Goal: Task Accomplishment & Management: Use online tool/utility

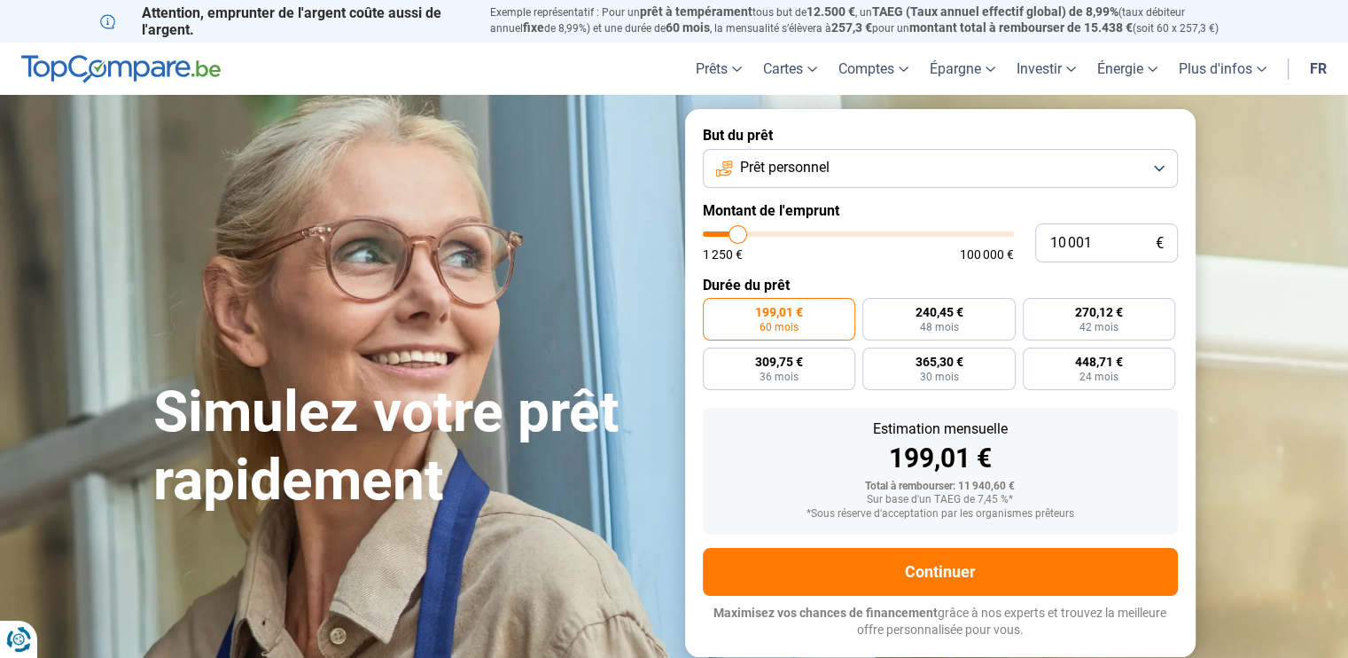
type input "8 000"
type input "8000"
type input "9 000"
type input "9000"
type input "9 750"
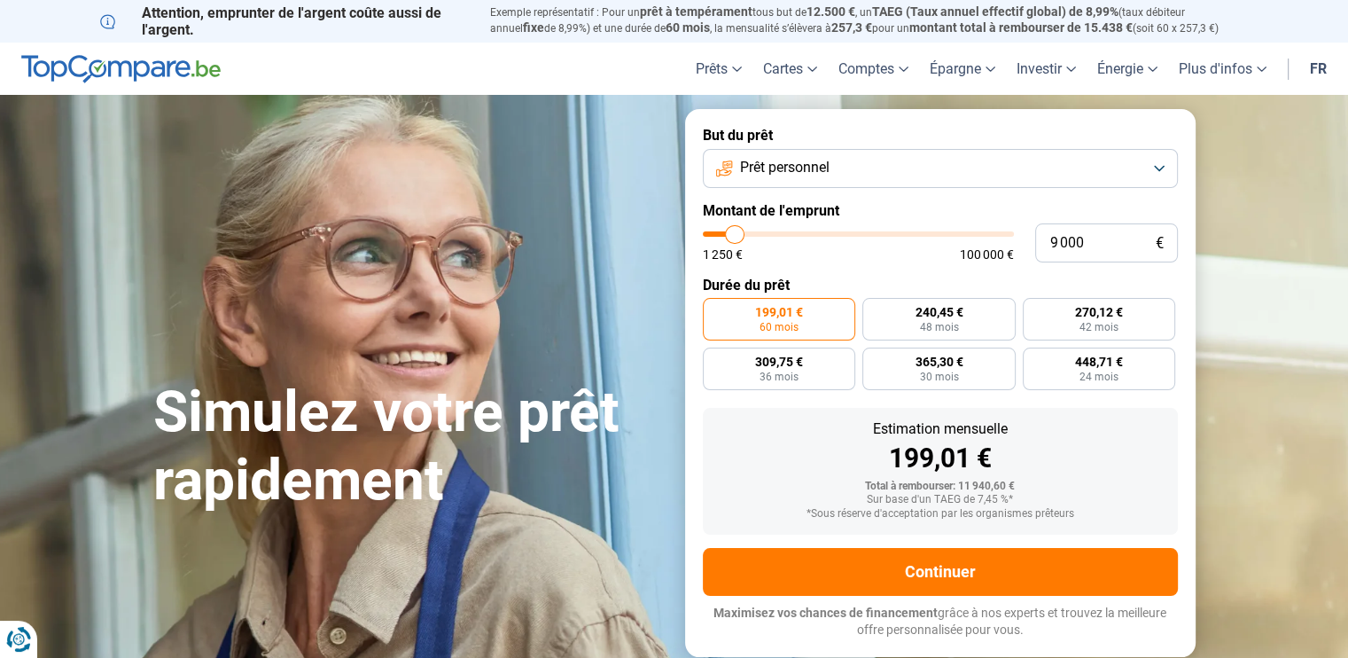
type input "9750"
type input "13 500"
type input "13500"
type input "15 500"
type input "15500"
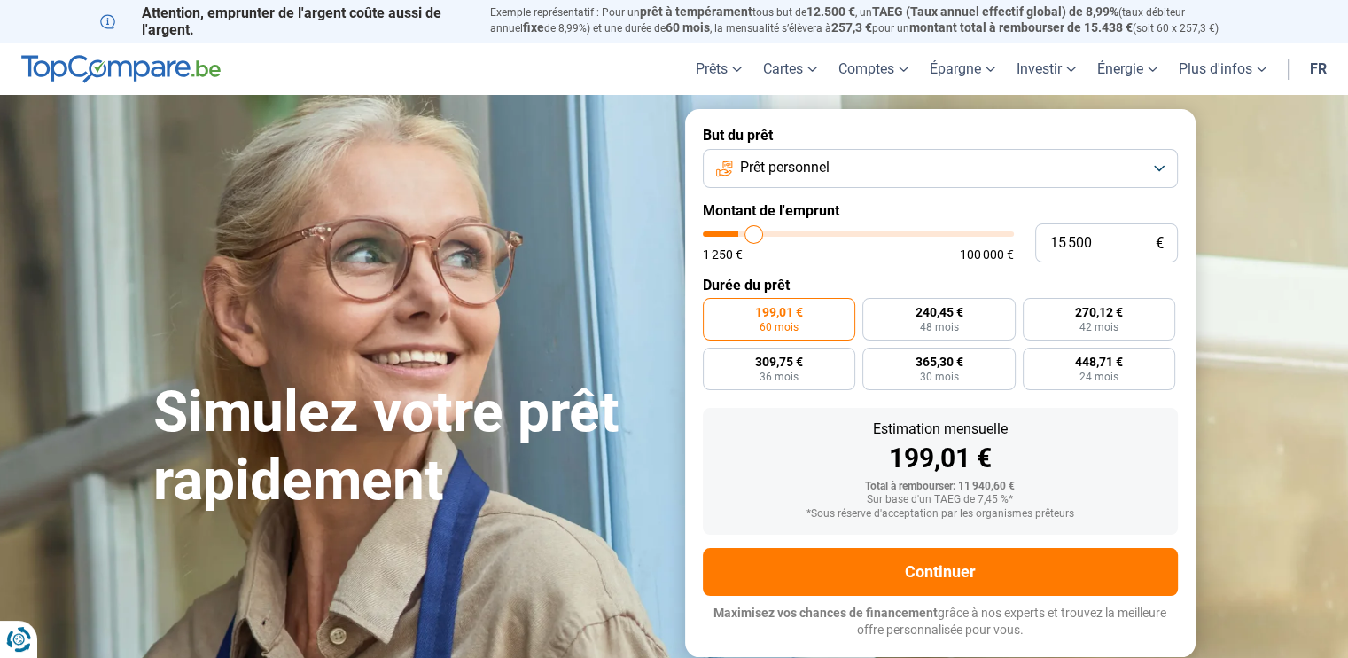
type input "16 500"
type input "16500"
type input "17 000"
type input "17000"
type input "17 500"
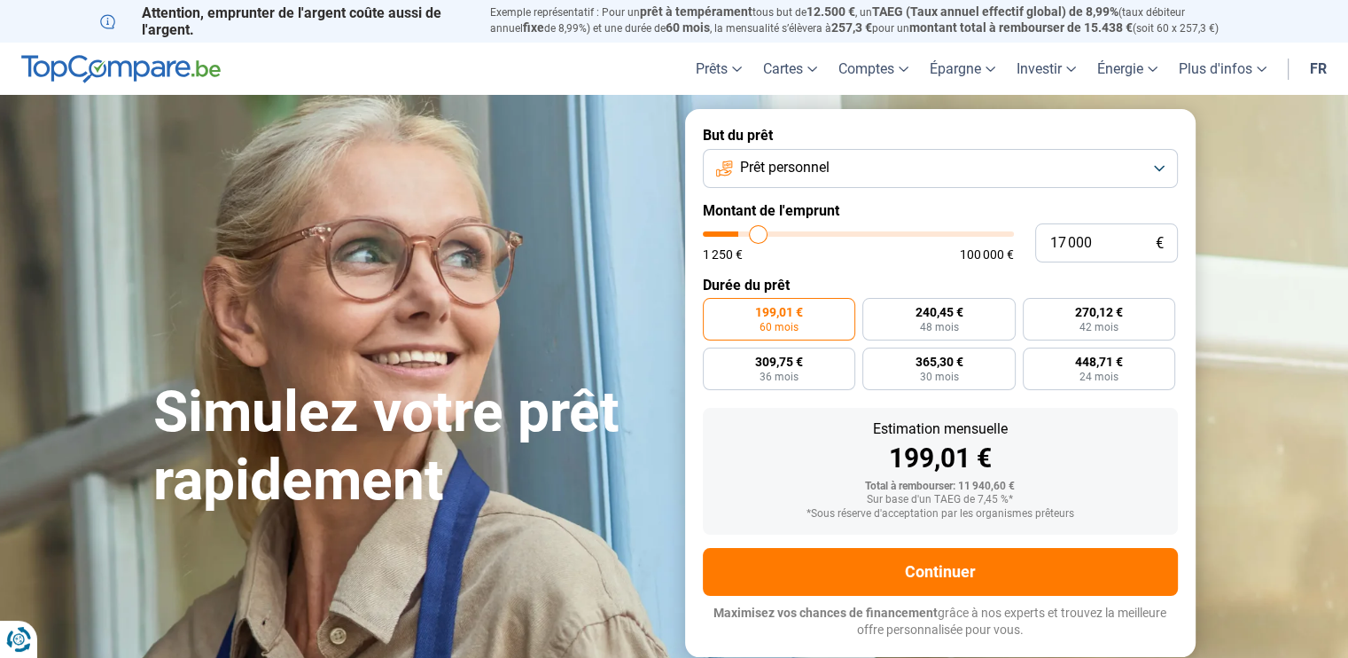
type input "17500"
type input "17 750"
type input "17750"
type input "19 750"
type input "19750"
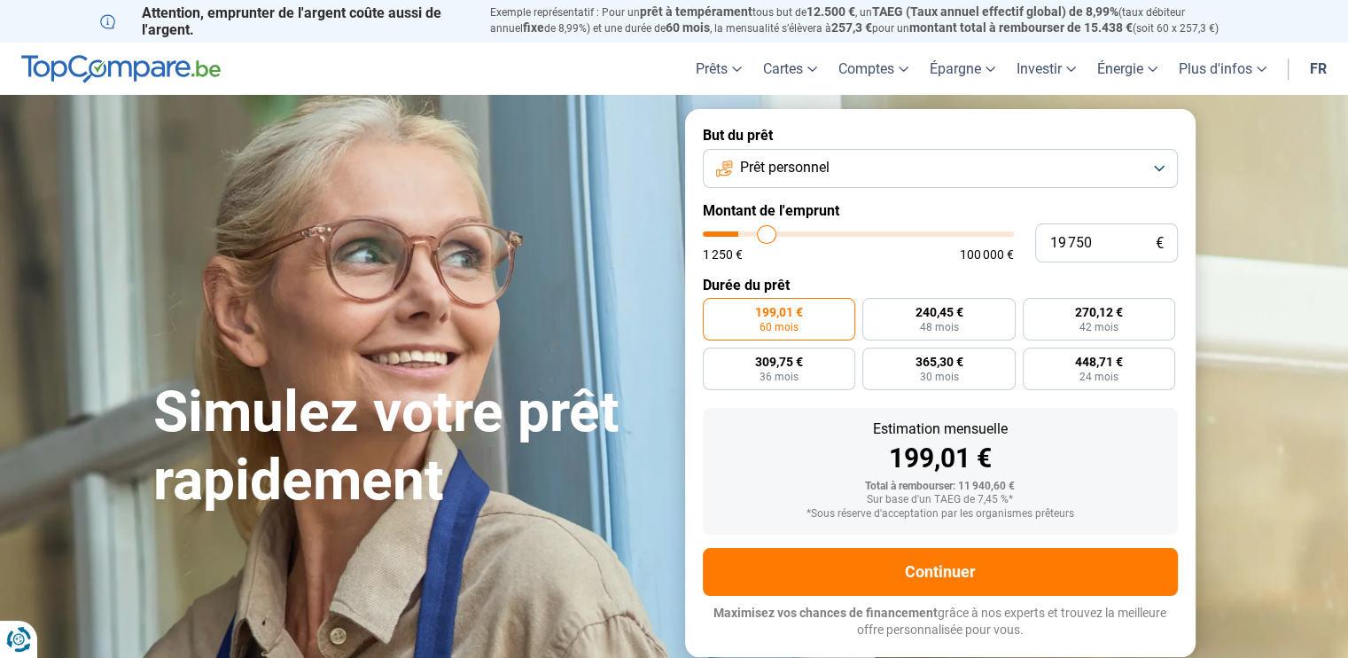
type input "20 250"
type input "20250"
type input "20 750"
type input "20750"
type input "21 250"
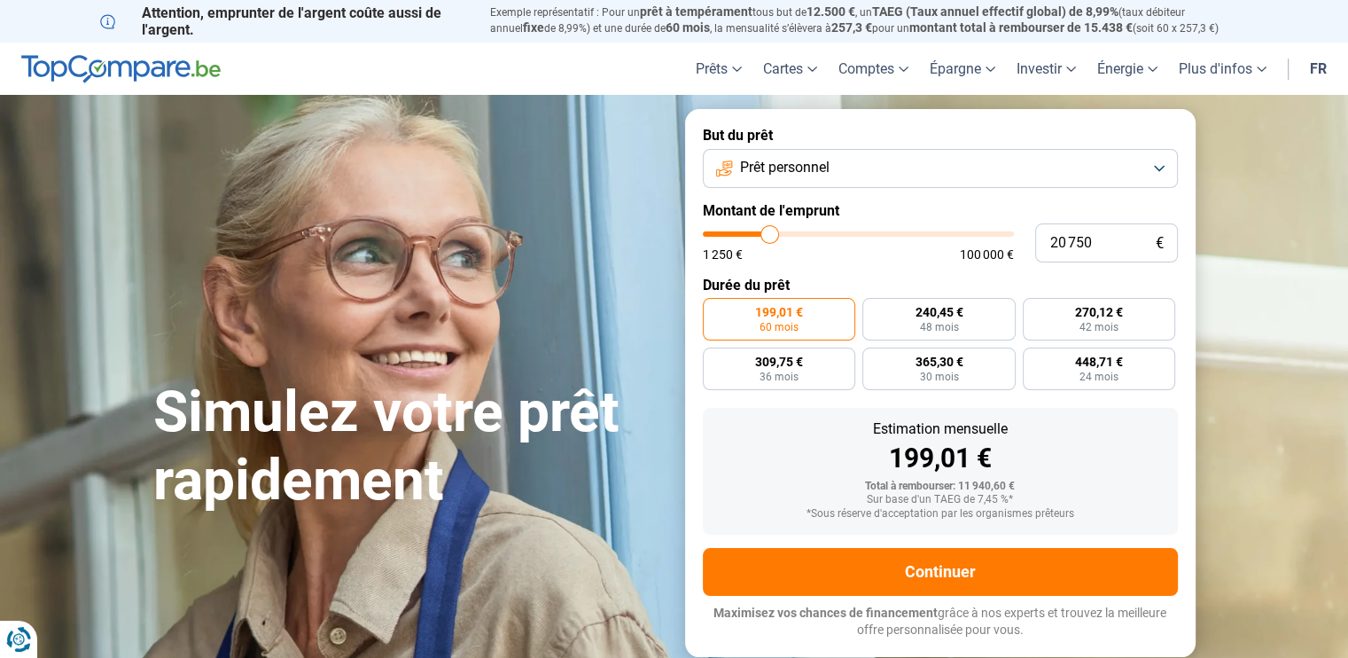
type input "21250"
type input "22 500"
type input "22500"
type input "23 250"
type input "23250"
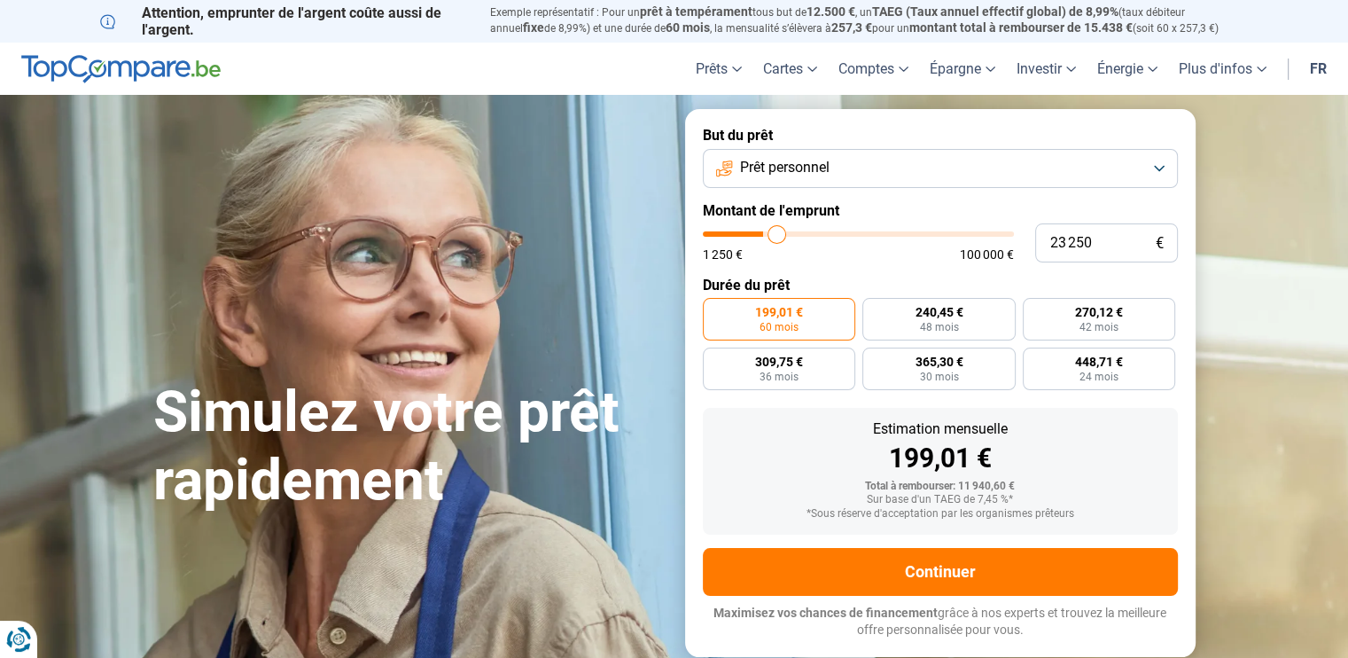
type input "25 250"
type input "25250"
type input "26 750"
type input "26750"
type input "27 000"
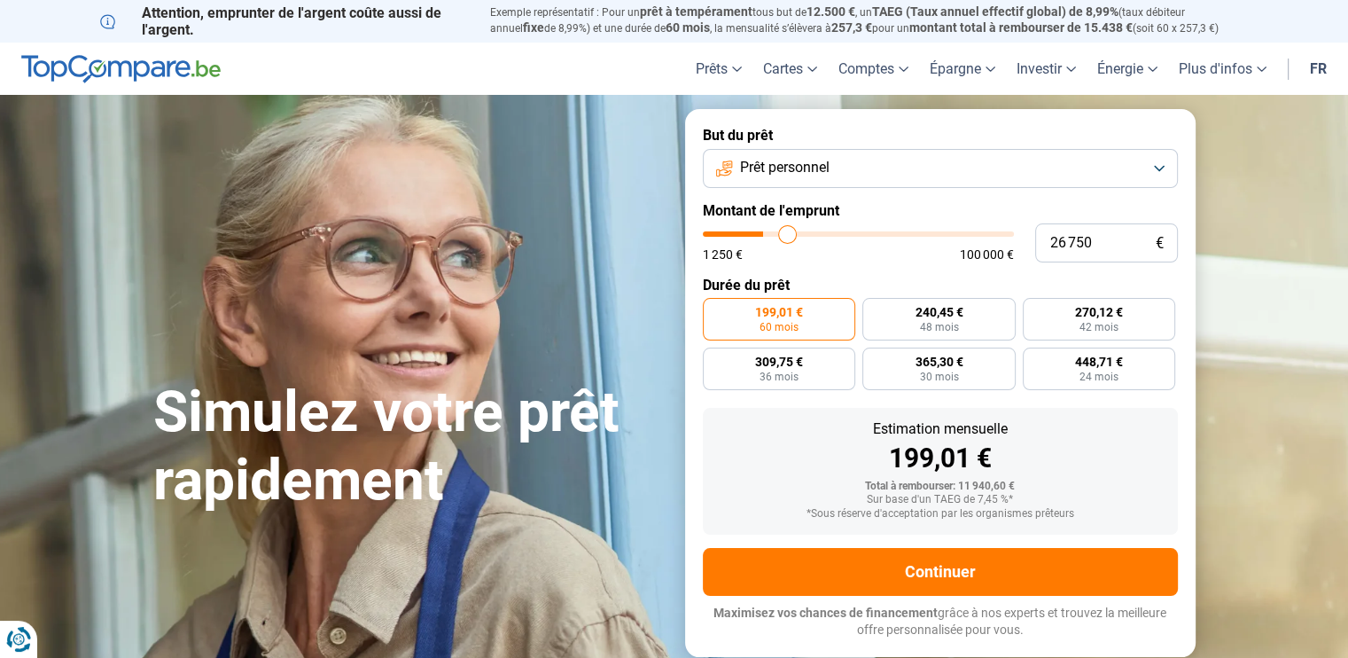
type input "27000"
type input "27 250"
type input "27250"
type input "29 250"
type input "29250"
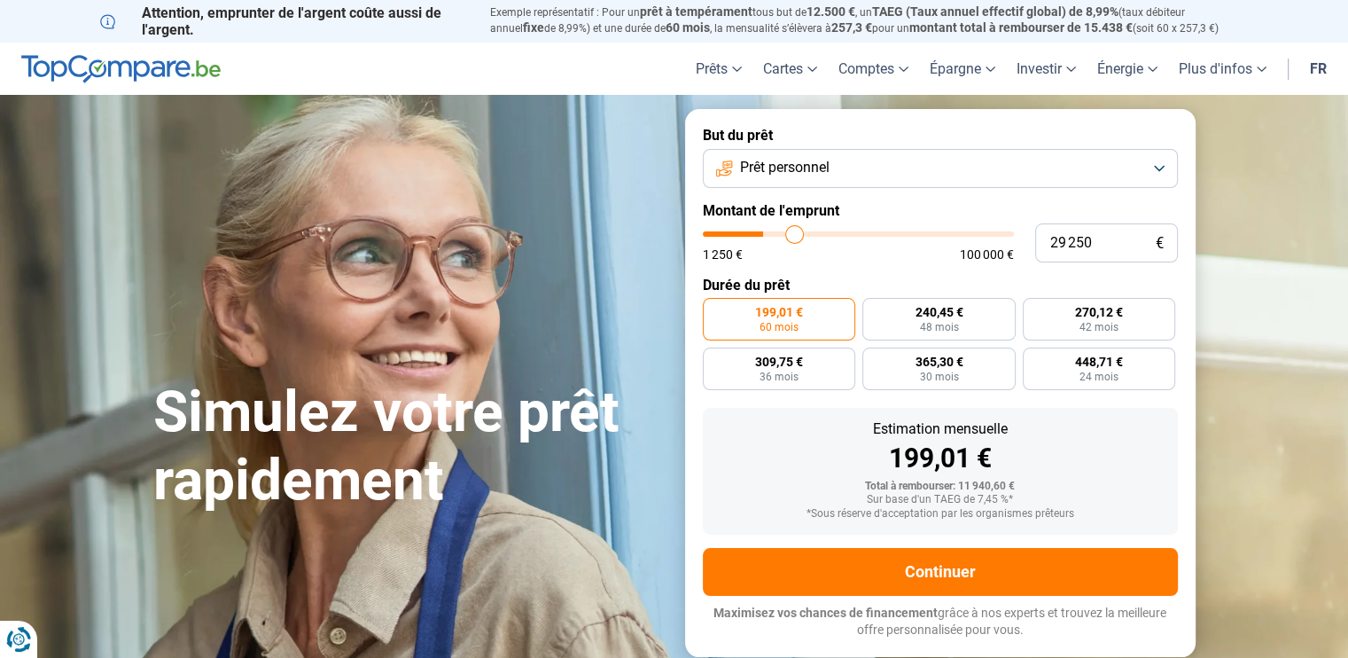
type input "31 500"
type input "31500"
type input "32 000"
type input "32000"
type input "33 250"
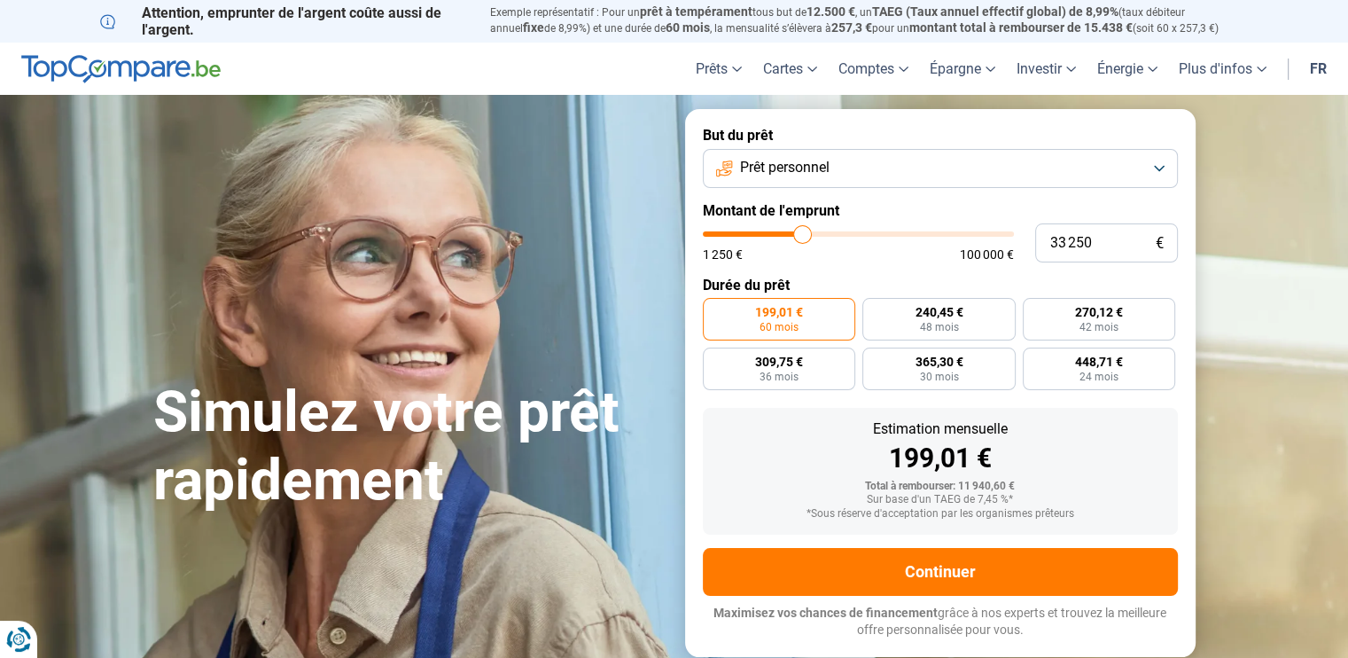
type input "33250"
type input "33 500"
type input "33500"
type input "33 750"
type input "33750"
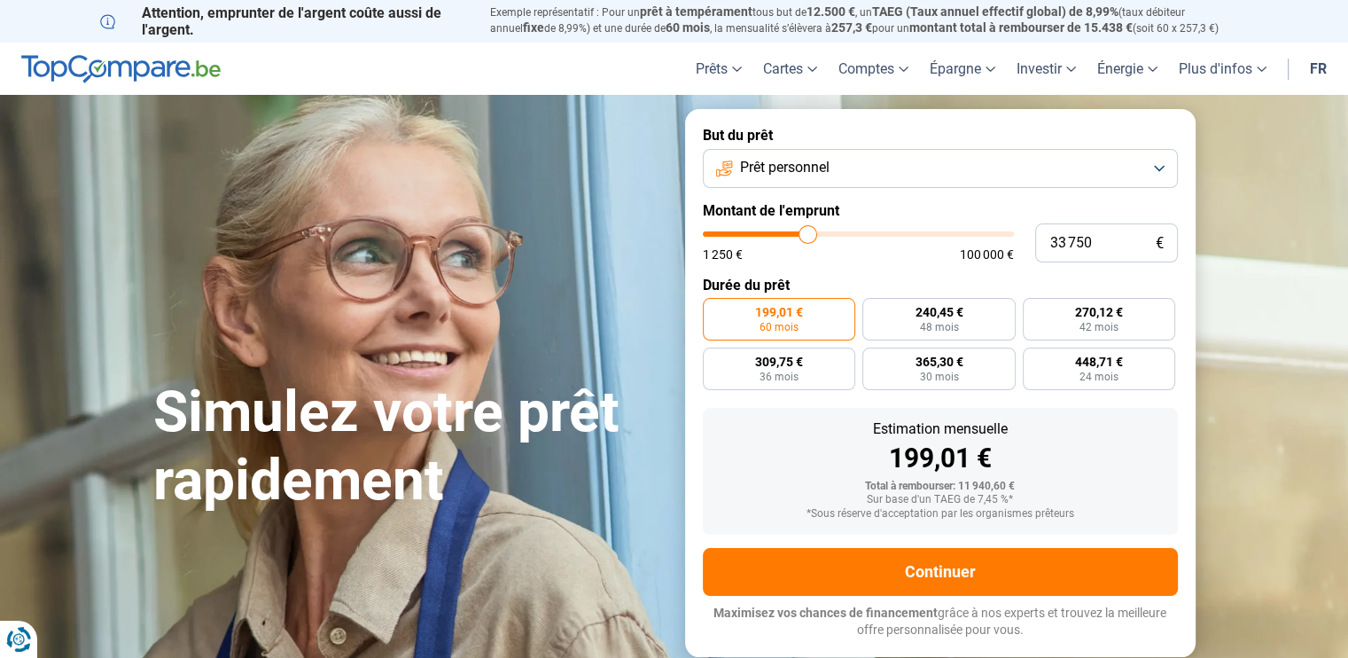
type input "35 000"
type input "35000"
type input "36 000"
type input "36000"
type input "37 250"
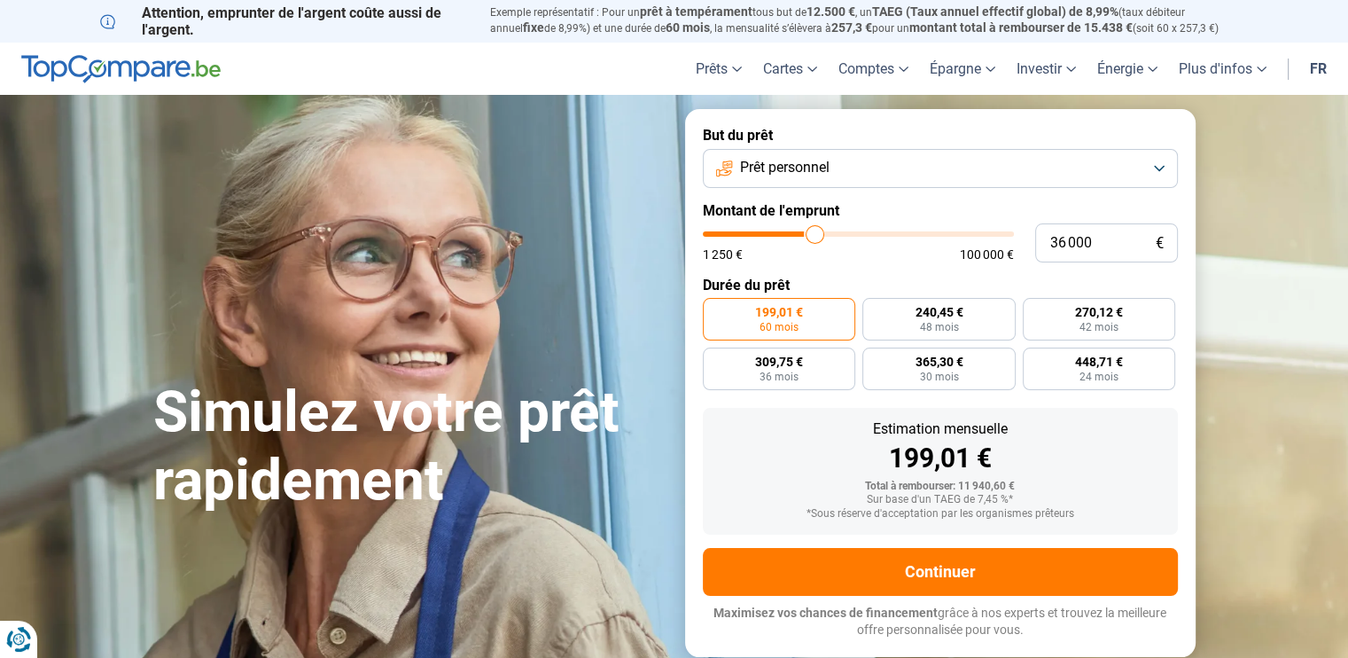
type input "37250"
type input "37 500"
type input "37500"
type input "37 750"
type input "37750"
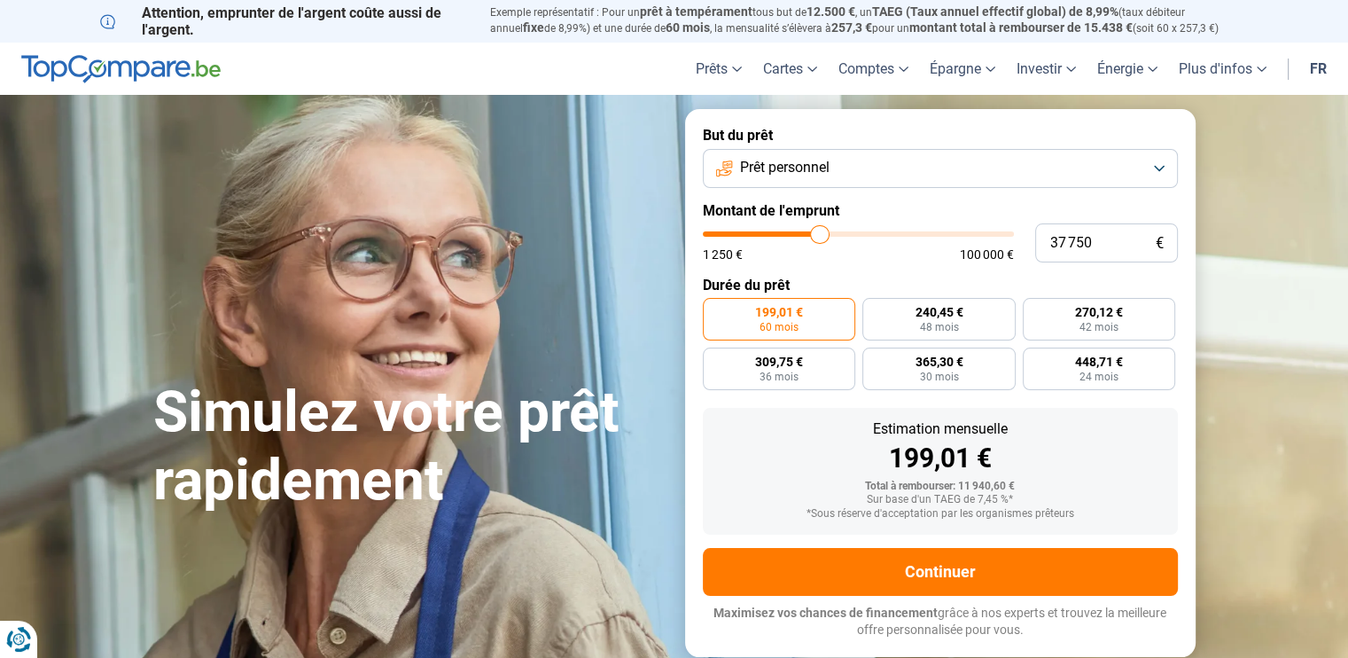
type input "38 000"
type input "38000"
type input "39 000"
type input "39000"
type input "41 000"
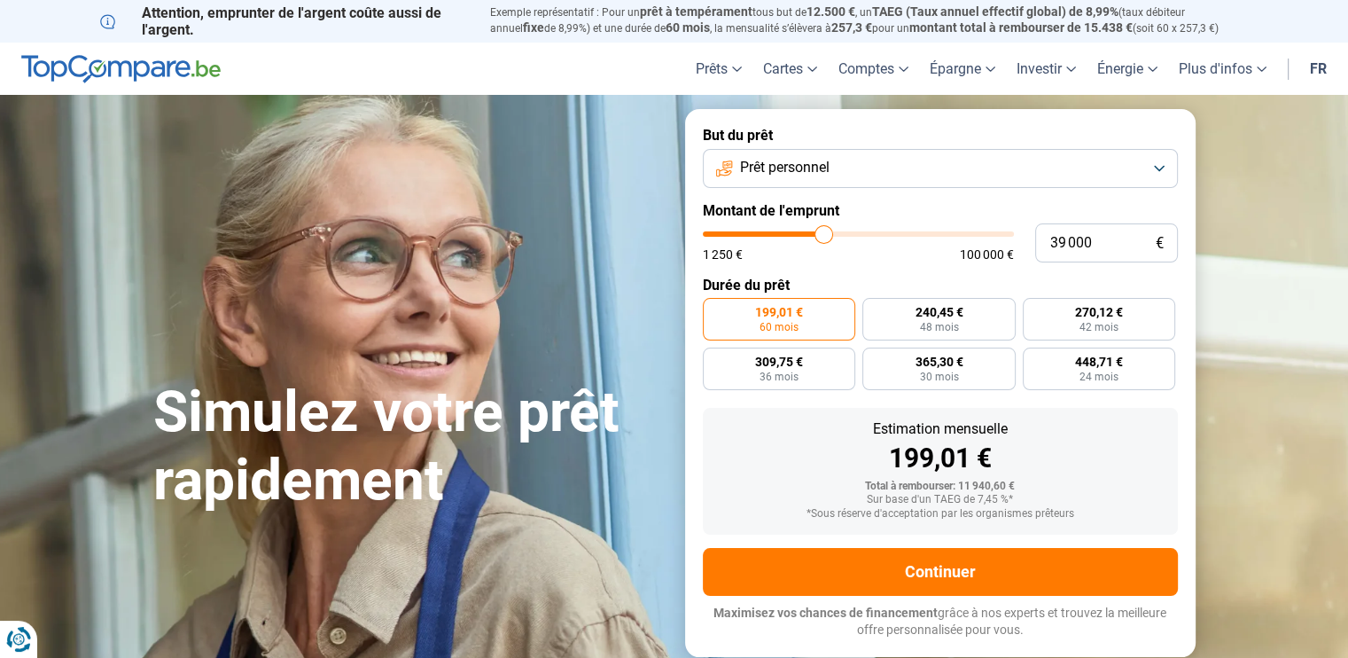
type input "41000"
type input "41 500"
type input "41500"
type input "43 250"
type input "43250"
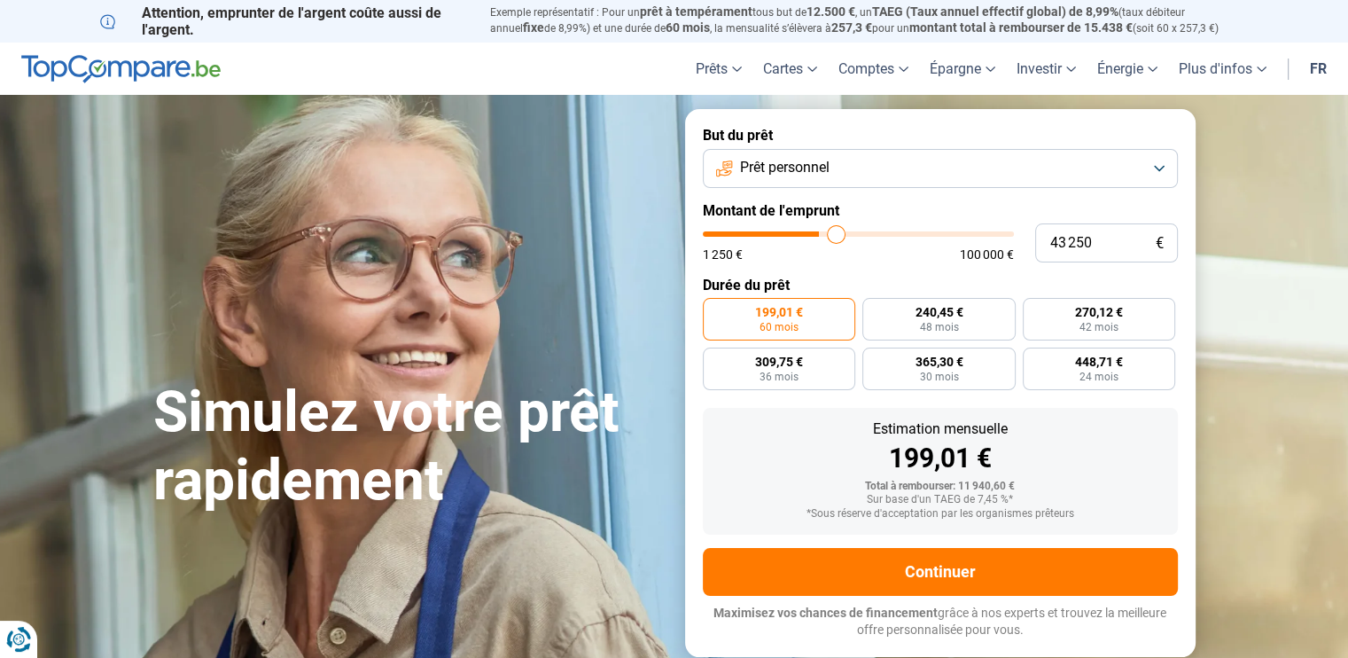
type input "43 750"
type input "43750"
type input "44 000"
type input "44000"
type input "45 000"
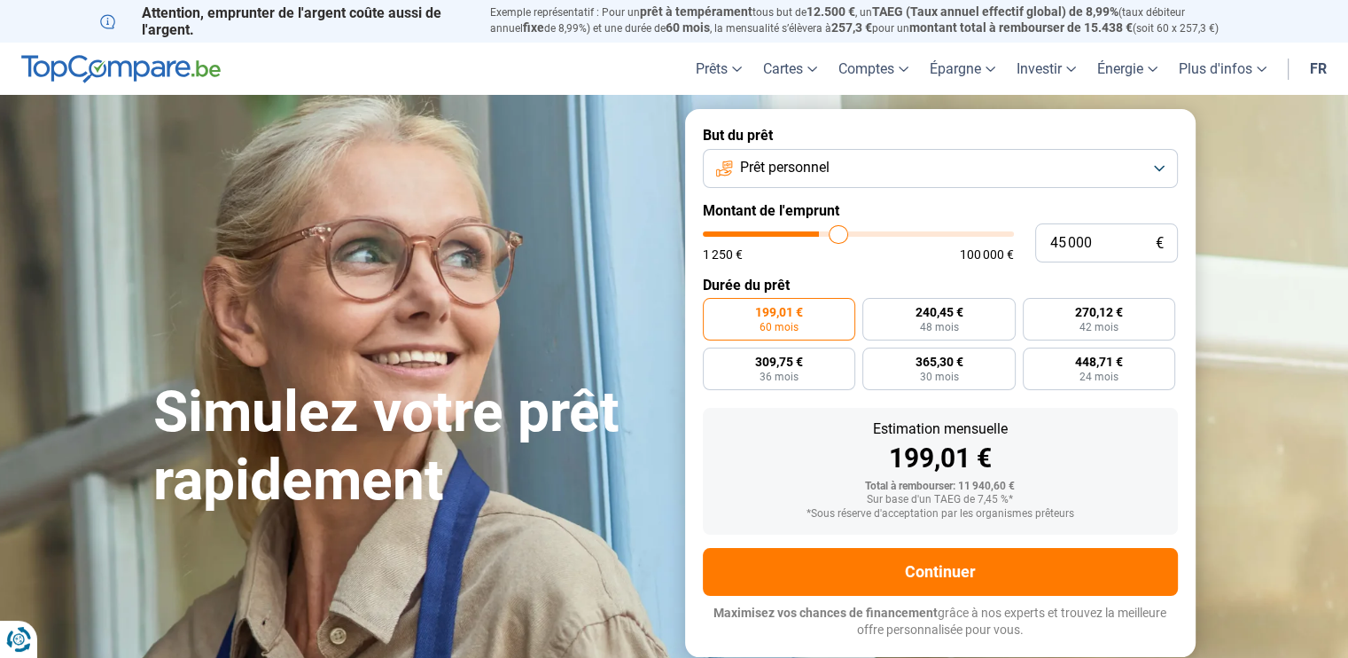
type input "45000"
type input "45 750"
type input "45750"
type input "46 250"
type input "46250"
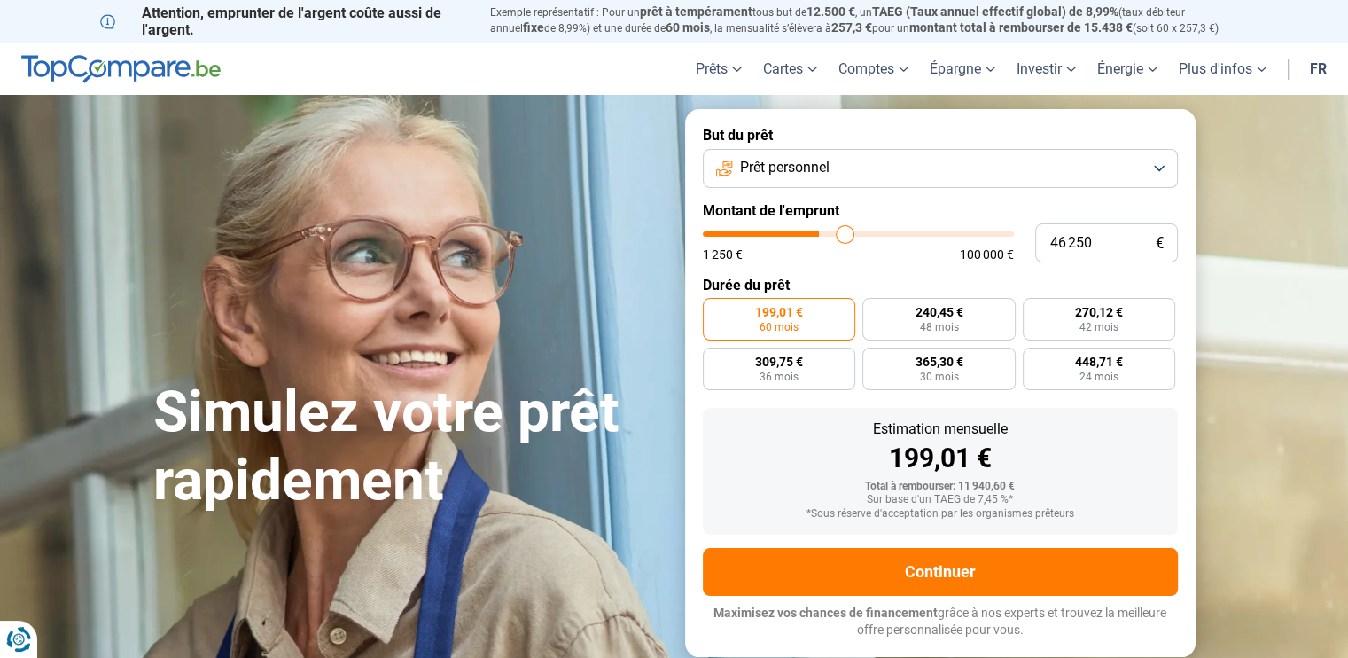
type input "47 000"
type input "47000"
type input "47 500"
type input "47500"
type input "48 000"
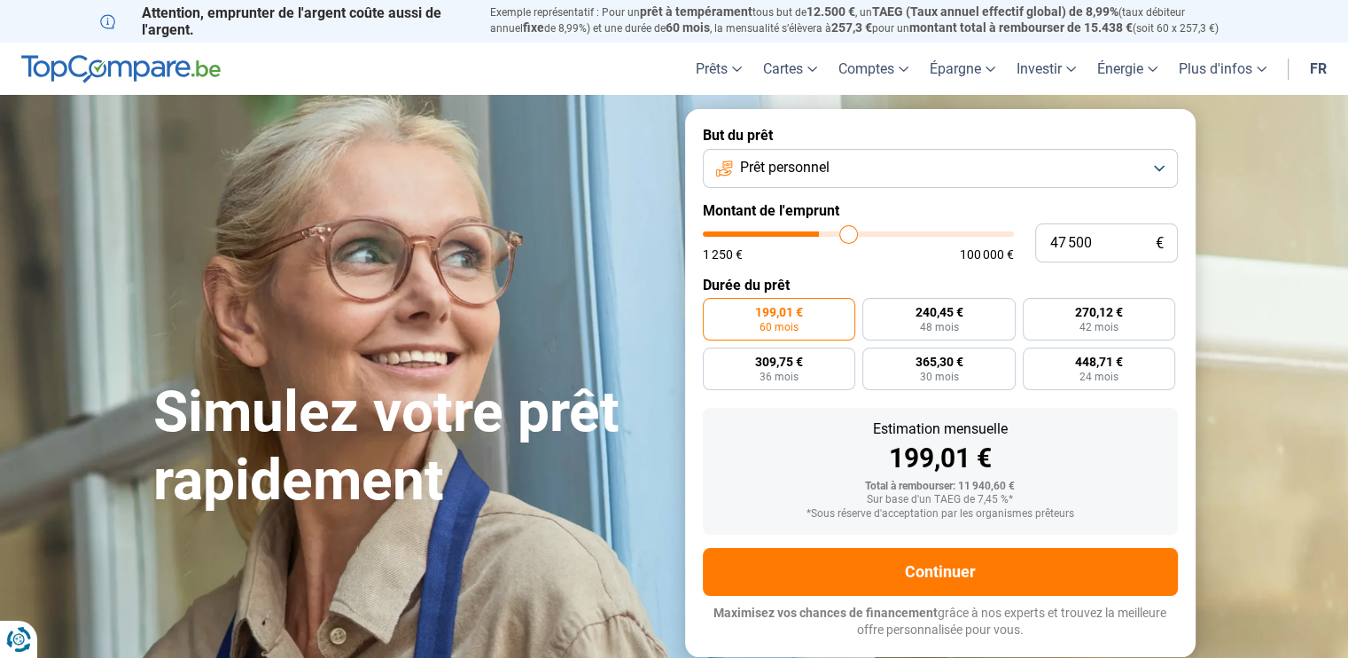
type input "48000"
type input "48 250"
type input "48250"
type input "48 750"
type input "48750"
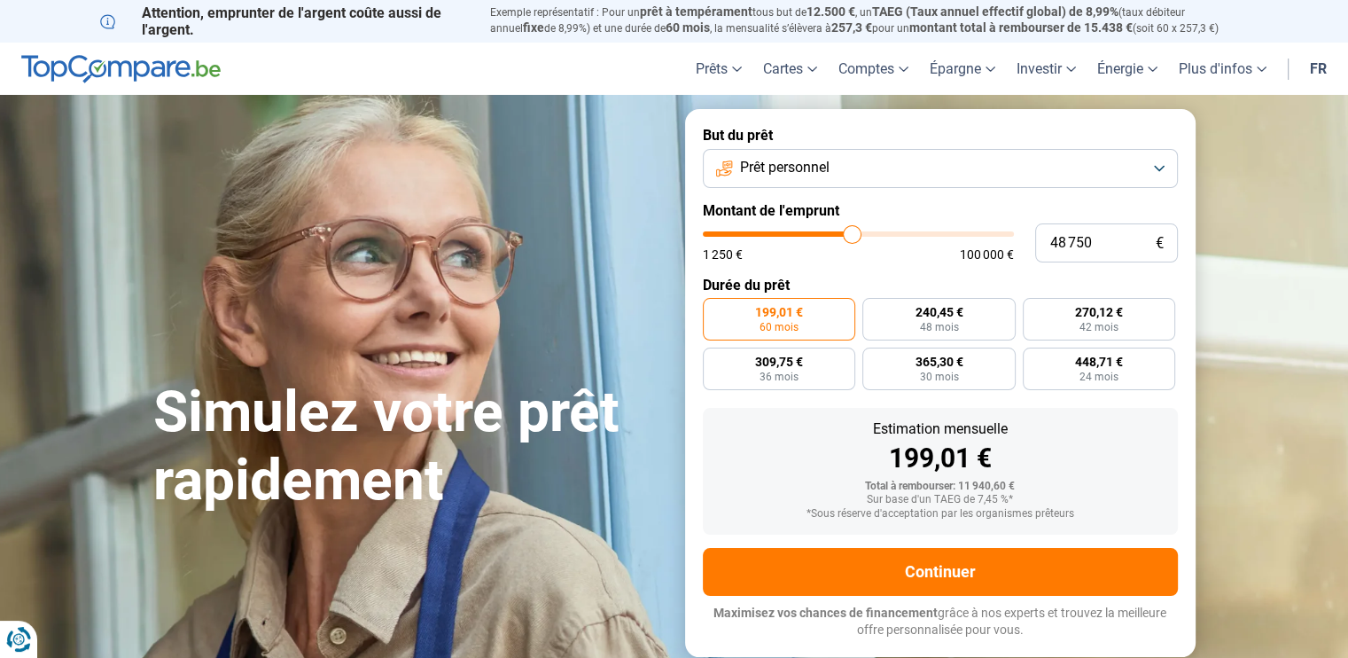
type input "49 250"
type input "49250"
type input "49 500"
type input "49500"
type input "49 750"
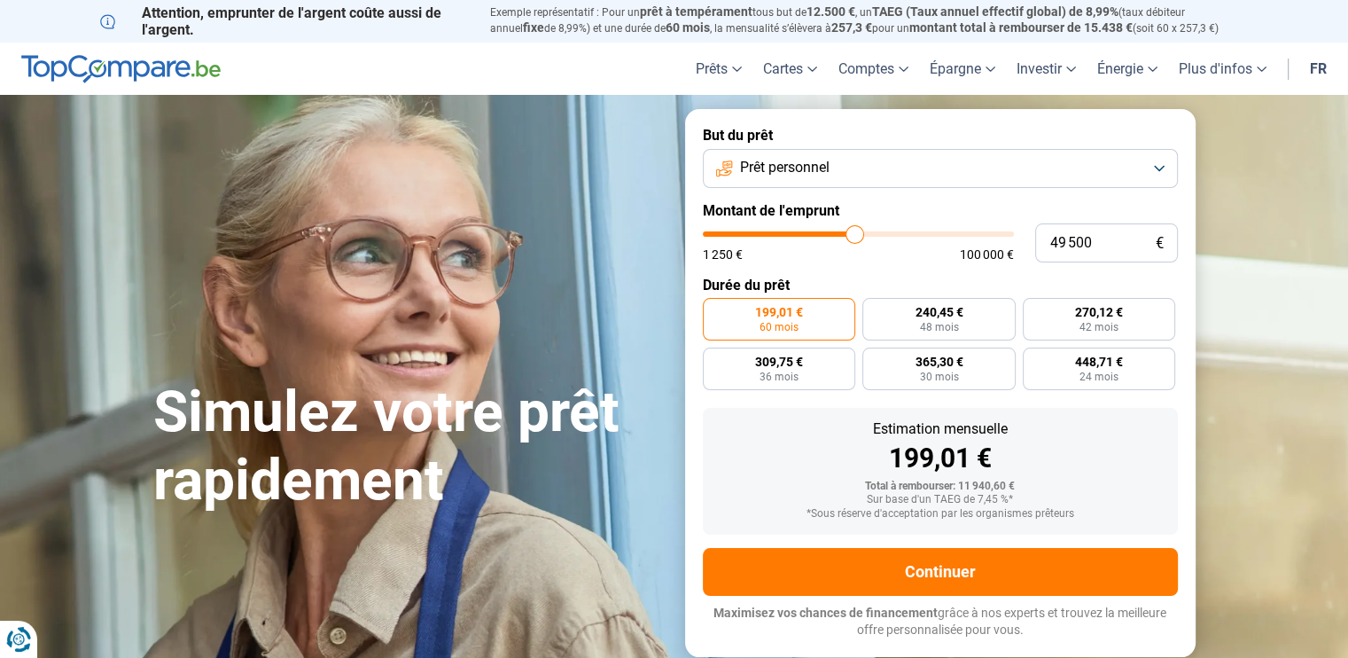
type input "49750"
type input "50 250"
type input "50250"
type input "50 750"
type input "50750"
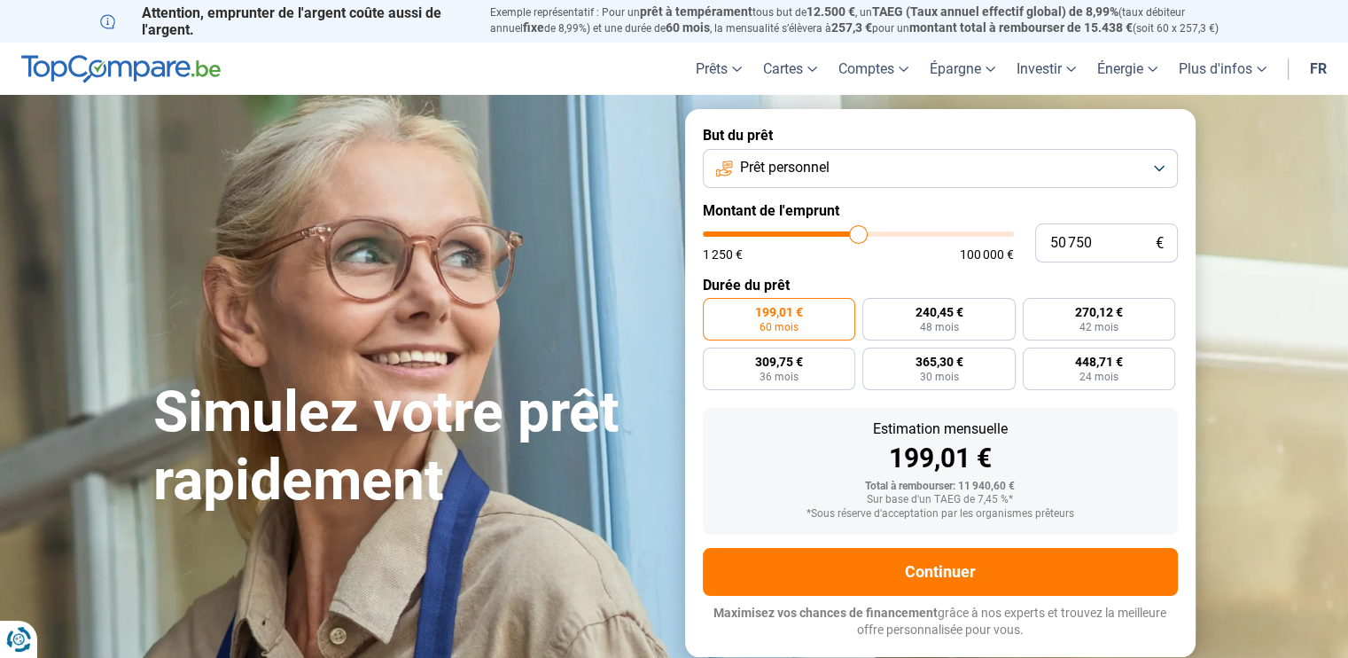
type input "51 250"
type input "51250"
type input "51 500"
type input "51500"
type input "51 750"
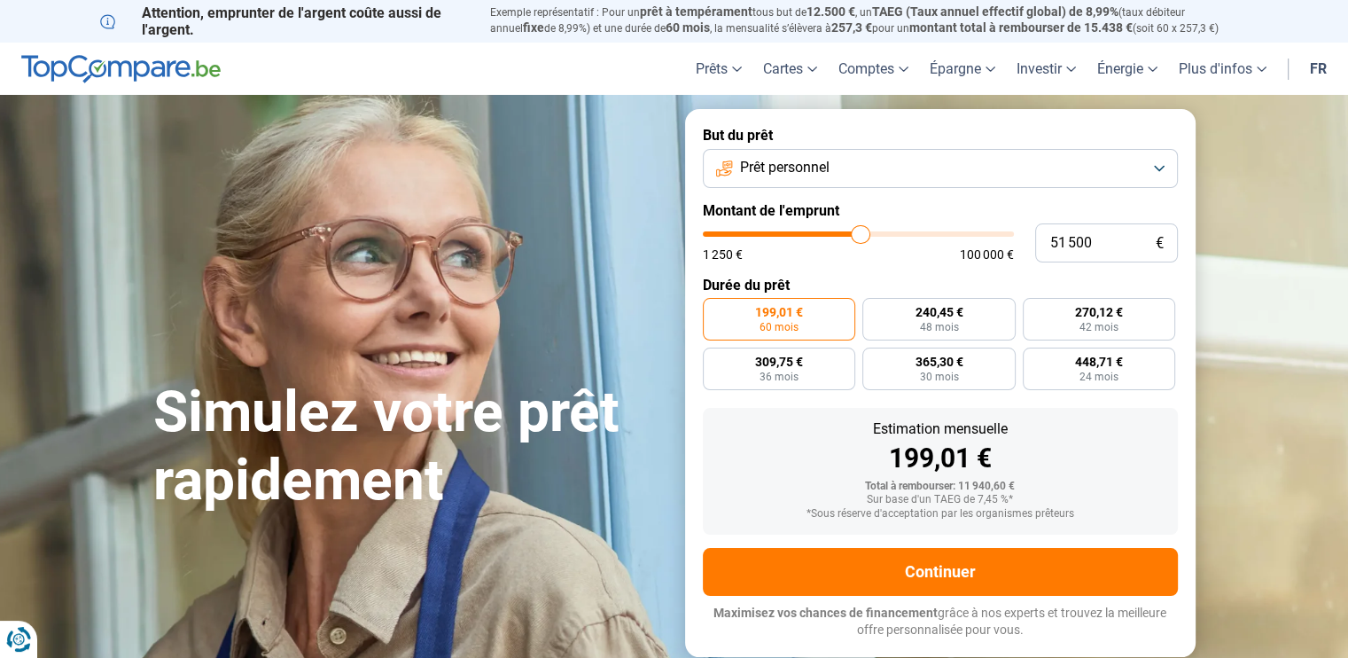
type input "51750"
type input "52 500"
type input "52500"
type input "52 750"
type input "52750"
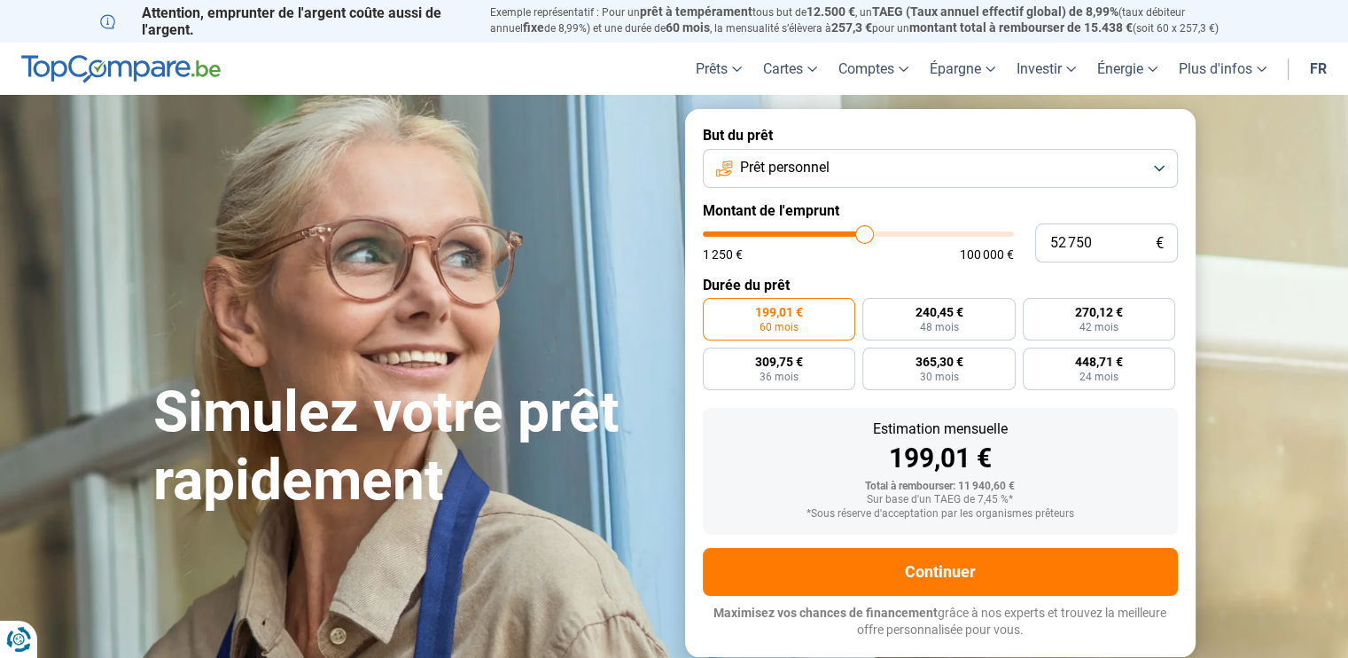
type input "53 250"
type input "53250"
type input "53 750"
type input "53750"
type input "54 250"
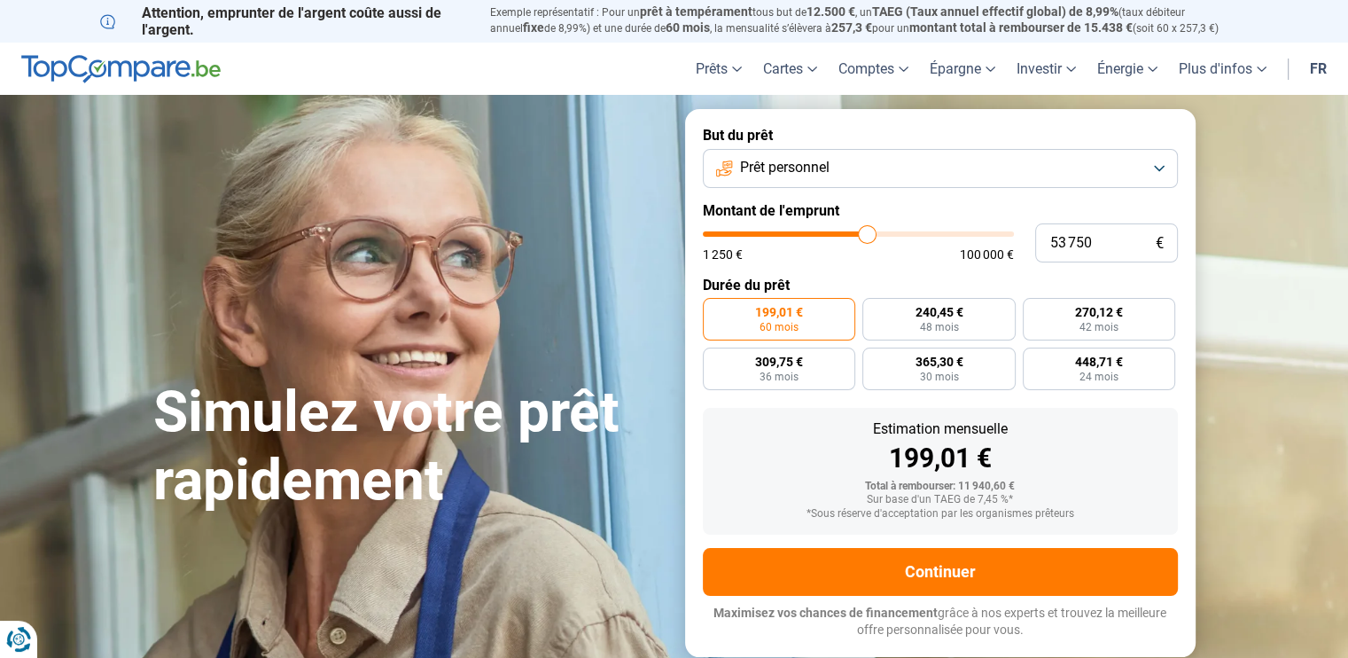
type input "54250"
type input "54 500"
type input "54500"
type input "55 250"
type input "55250"
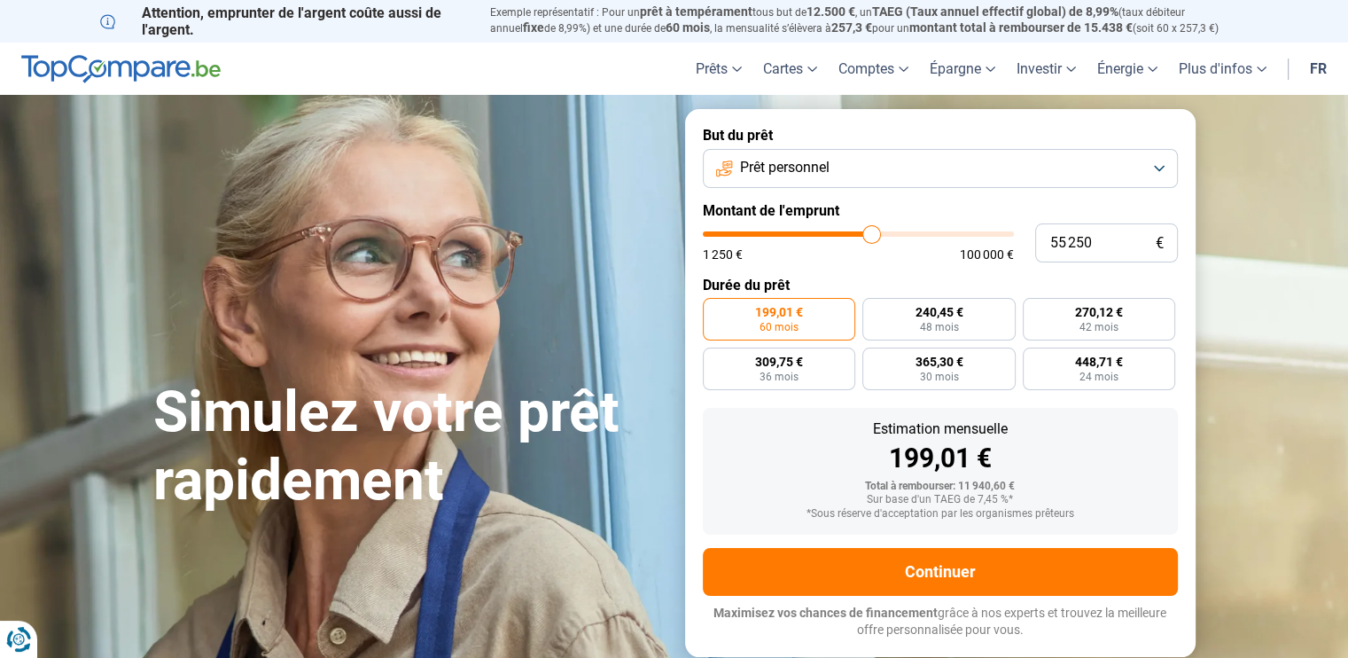
type input "55 500"
type input "55500"
type input "55 750"
type input "55750"
type input "56 500"
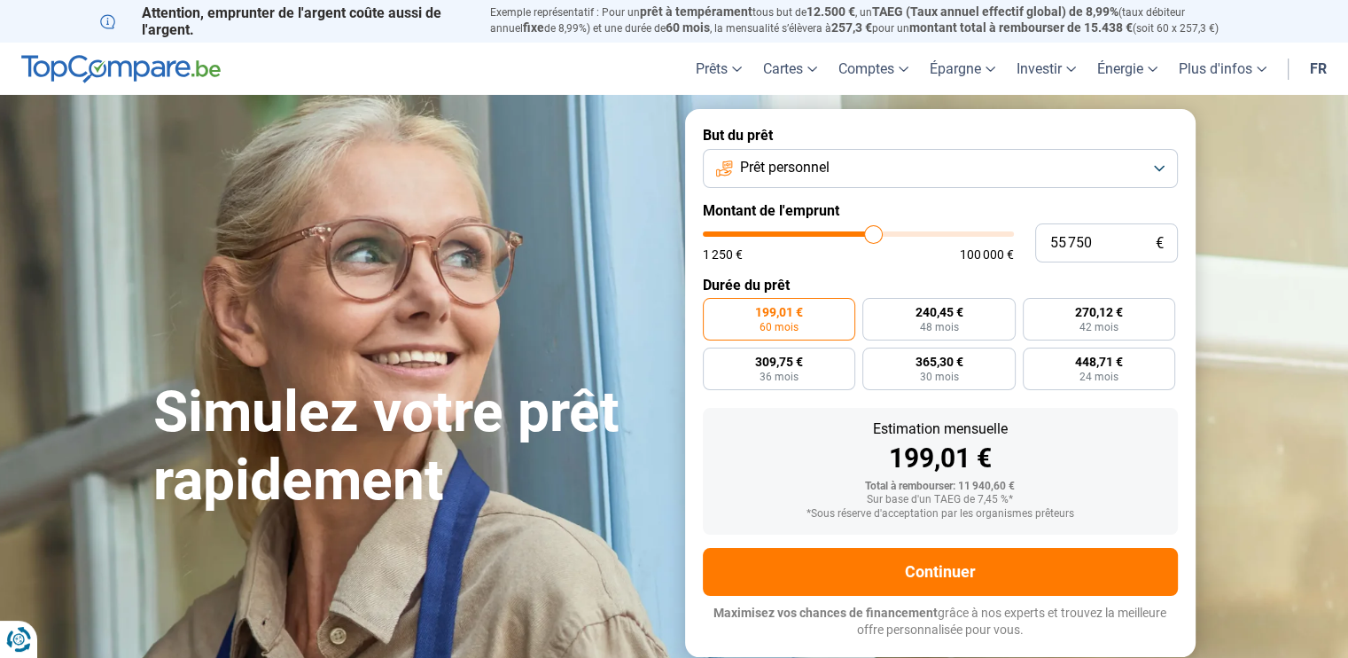
type input "56500"
type input "57 000"
type input "57000"
type input "57 750"
type input "57750"
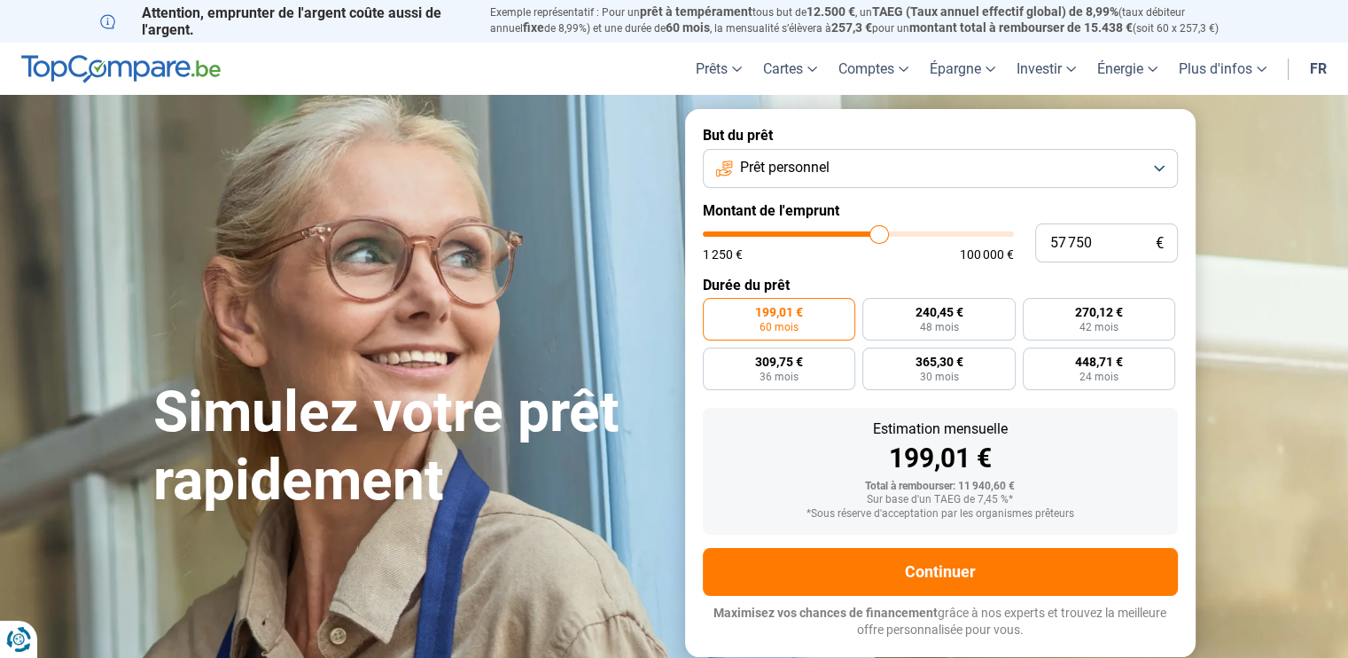
type input "58 000"
type input "58000"
type input "57 500"
type input "57500"
type input "57 250"
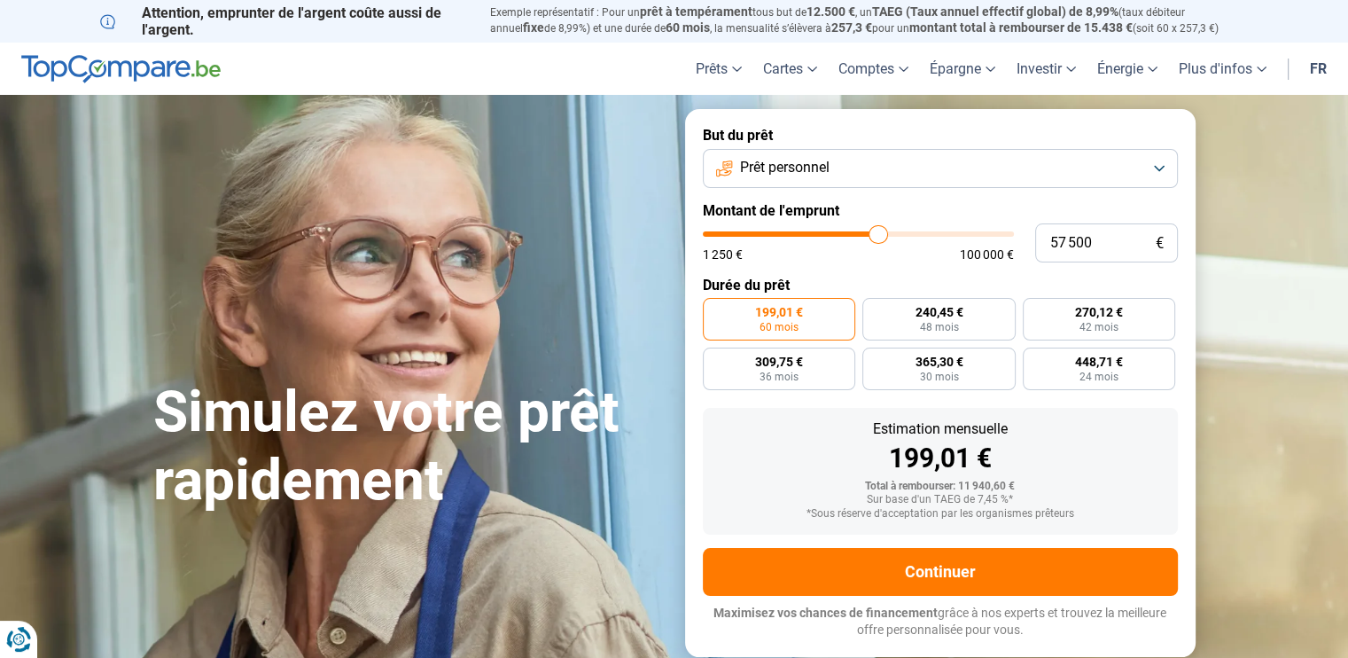
type input "57250"
type input "57 000"
type input "57000"
type input "56 750"
type input "56750"
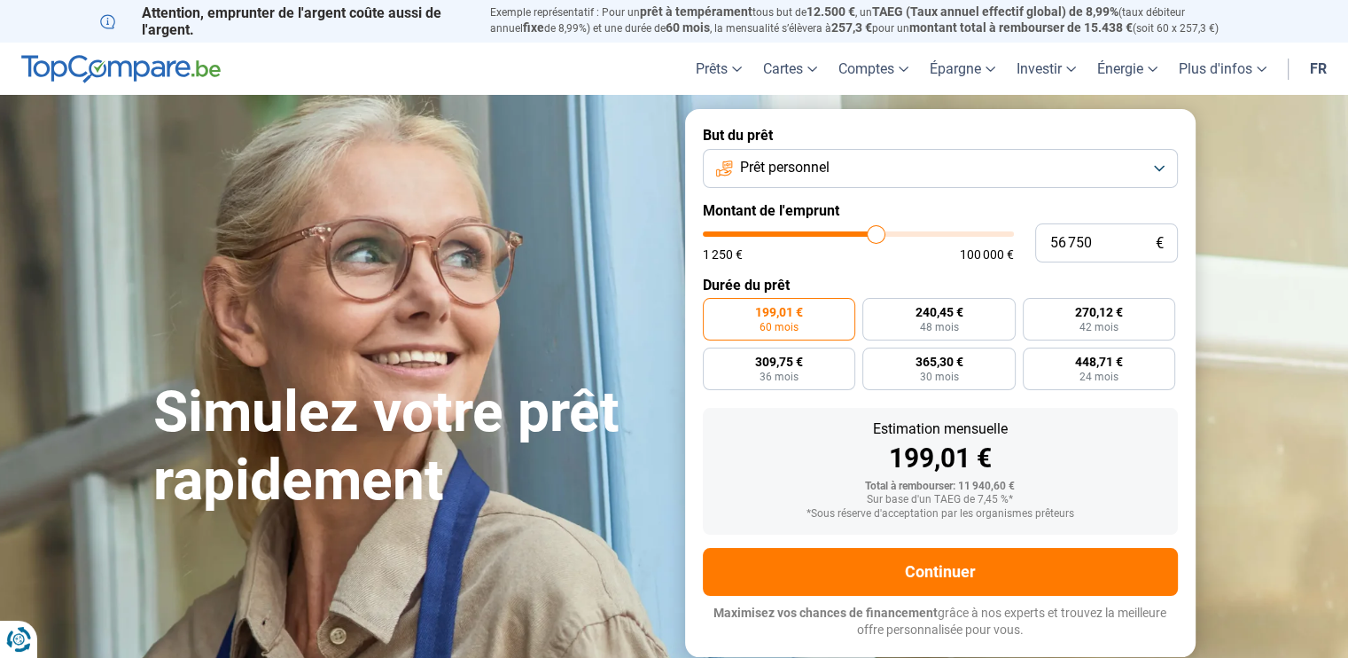
type input "56 000"
type input "56000"
type input "55 750"
type input "55750"
type input "55 500"
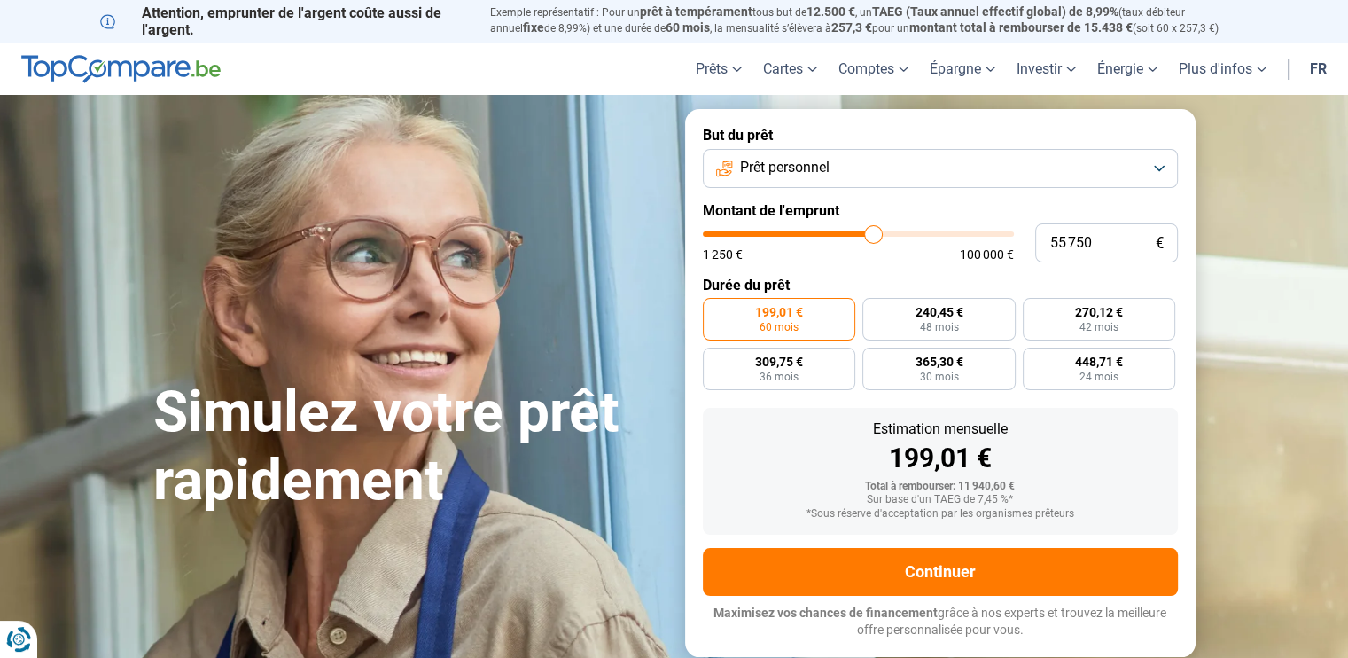
type input "55500"
type input "55 000"
type input "55000"
type input "54 250"
type input "54250"
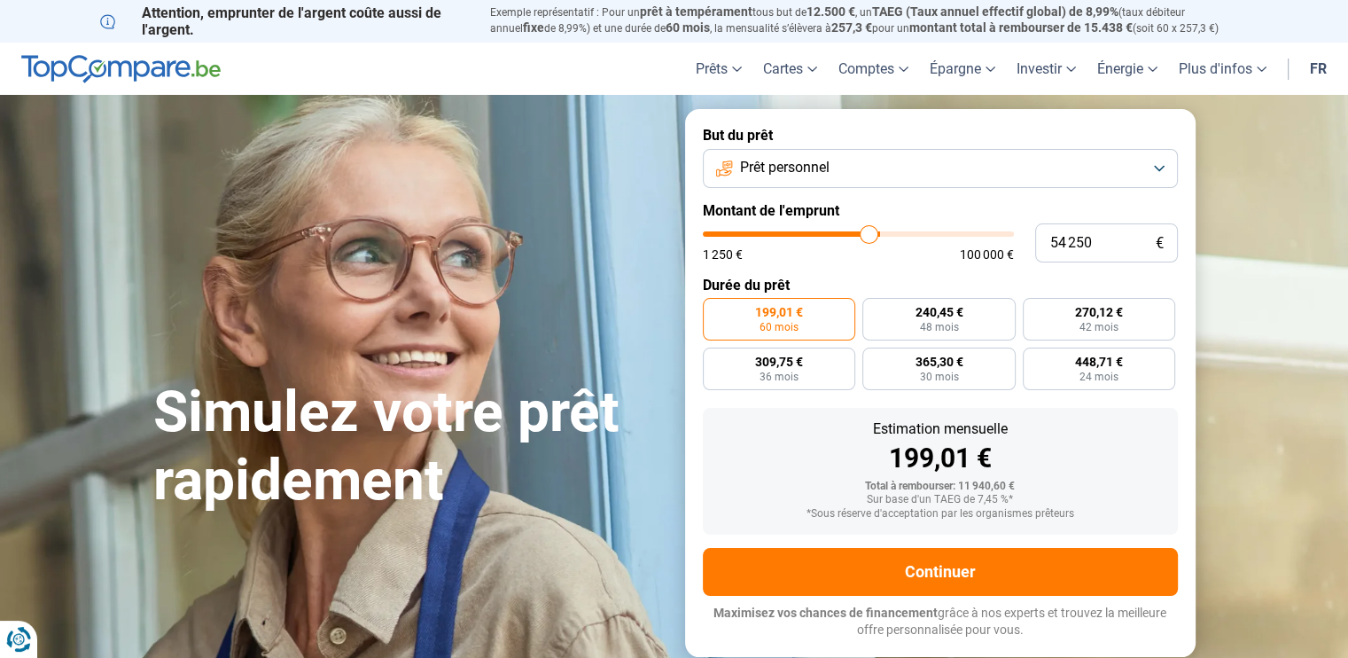
type input "54 000"
type input "54000"
type input "53 000"
type input "53000"
type input "51 750"
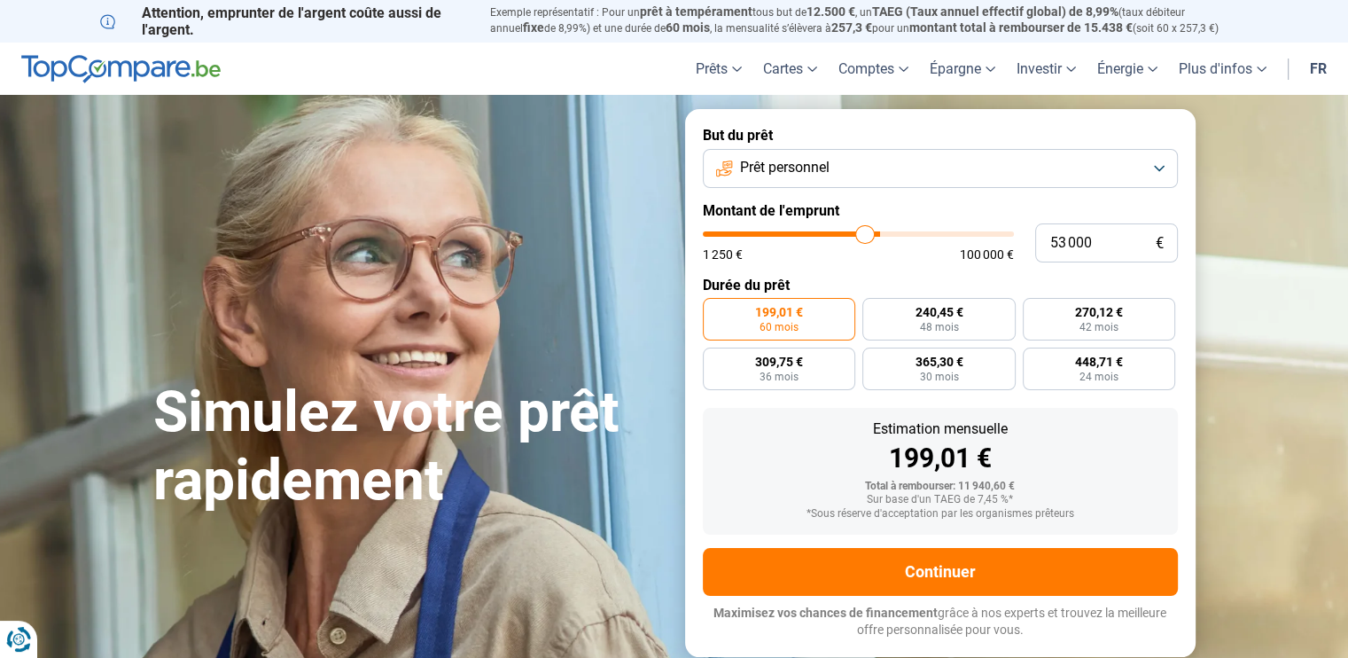
type input "51750"
type input "51 250"
type input "51250"
type input "50 750"
type input "50750"
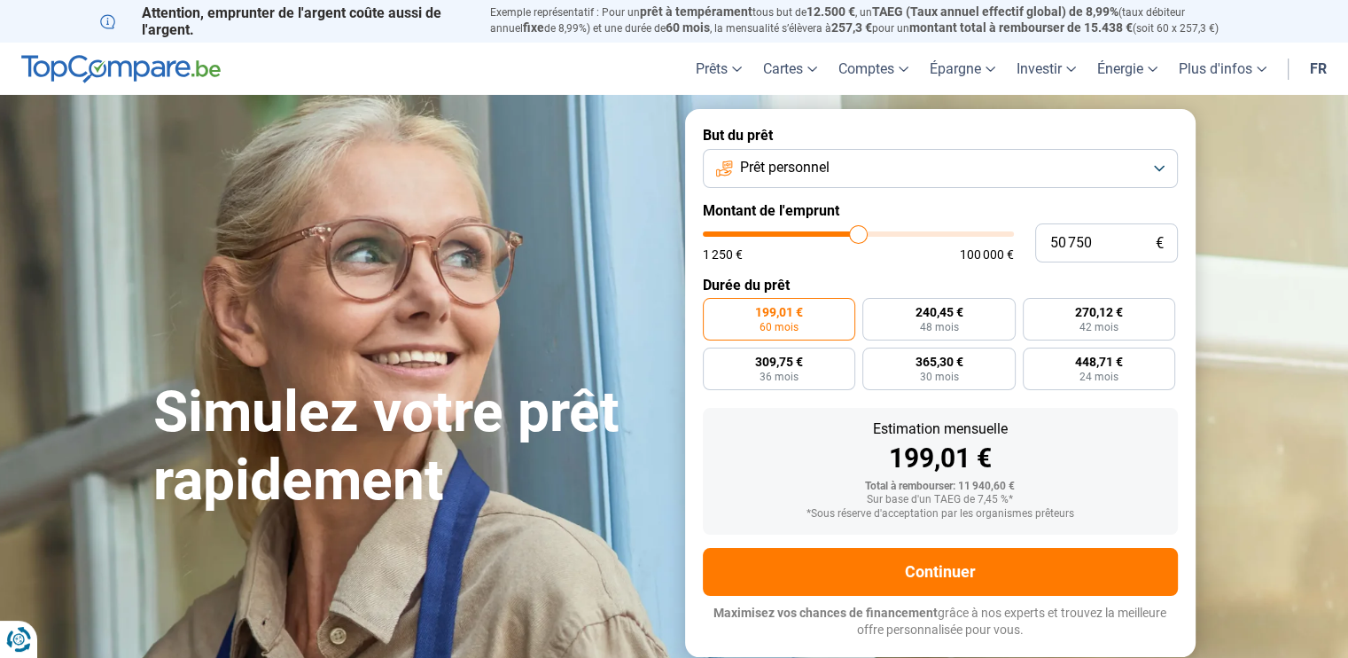
type input "50 500"
type input "50500"
type input "49 250"
type input "49250"
type input "47 250"
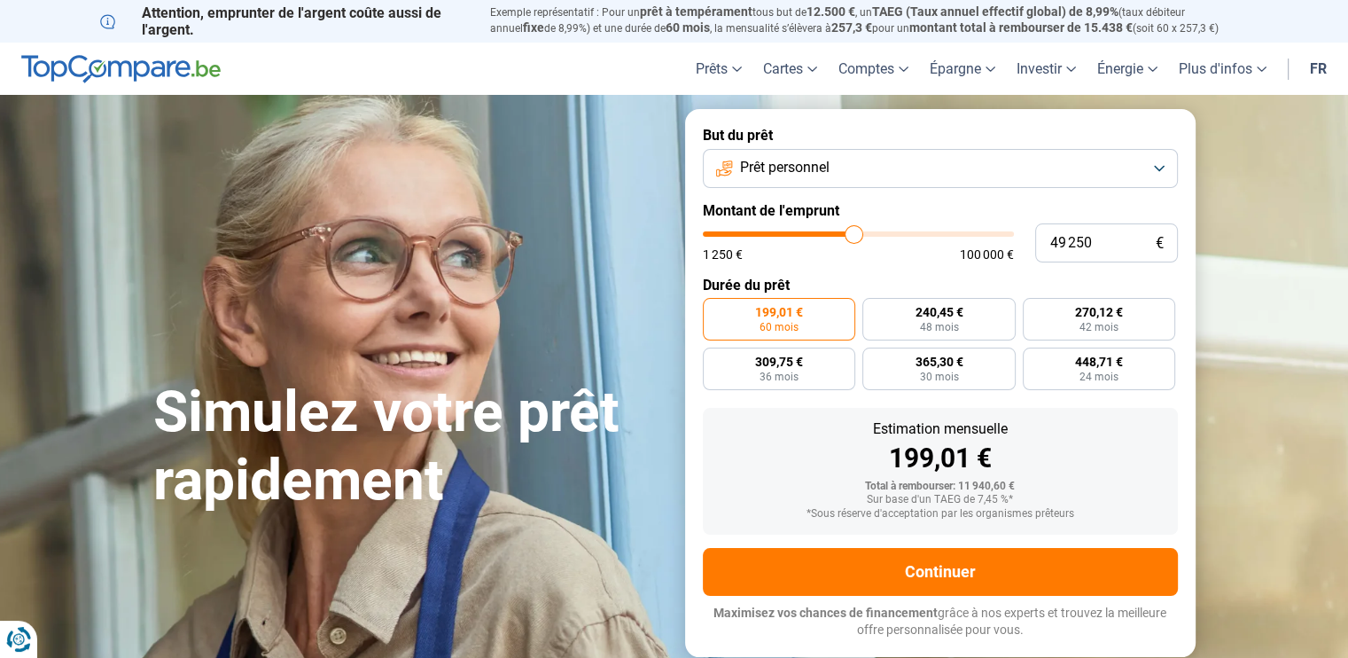
type input "47250"
type input "46 000"
type input "46000"
type input "45 250"
type input "45250"
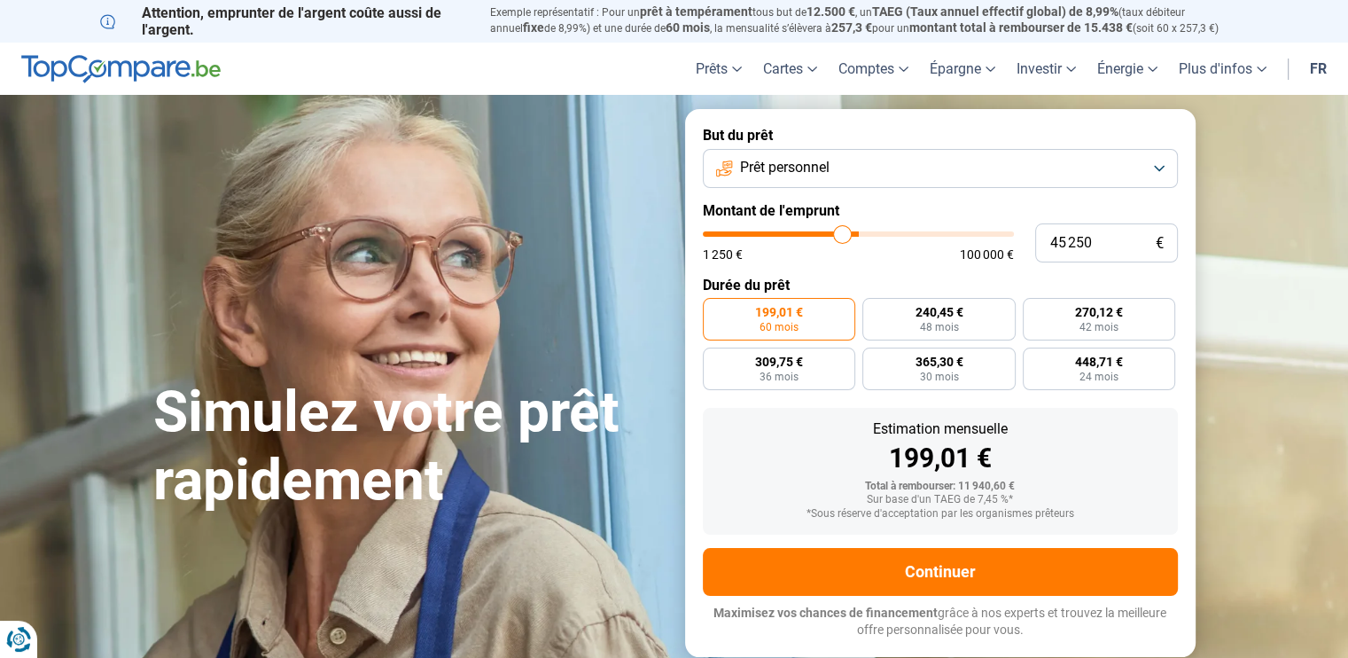
type input "45 000"
type input "45000"
type input "44 000"
type input "44000"
type input "42 750"
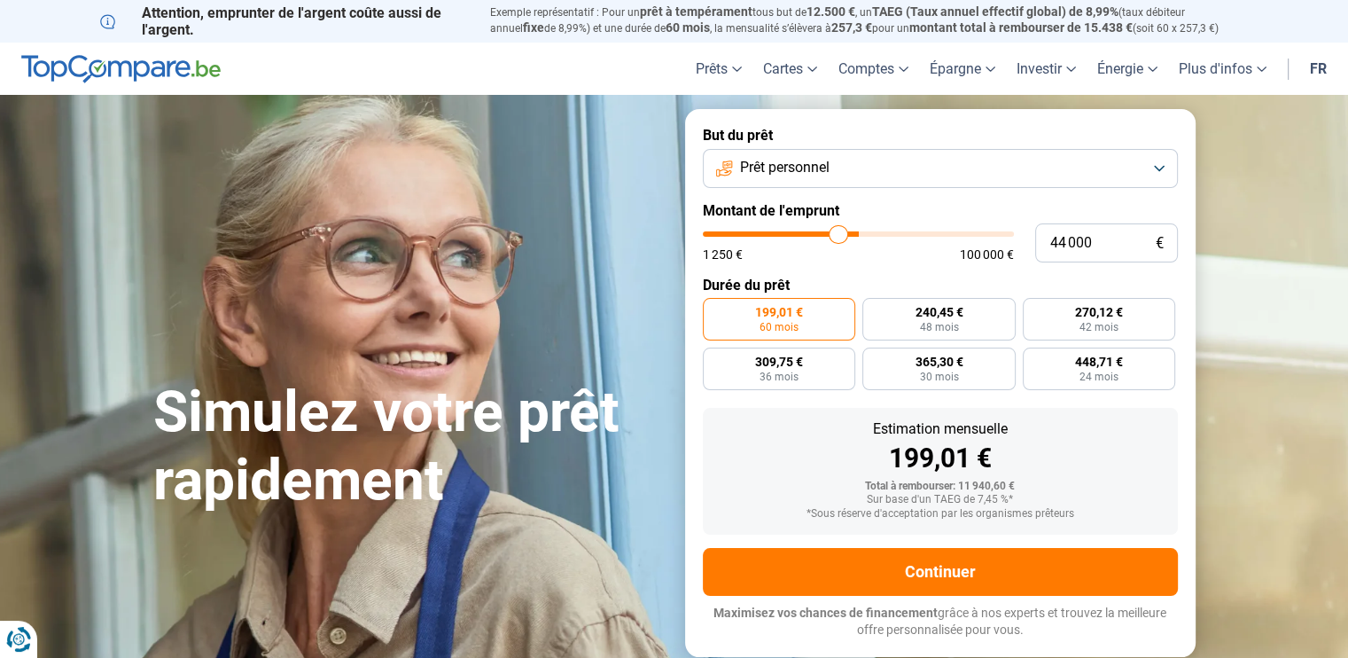
type input "42750"
type input "38 750"
type input "38750"
type input "36 500"
type input "36500"
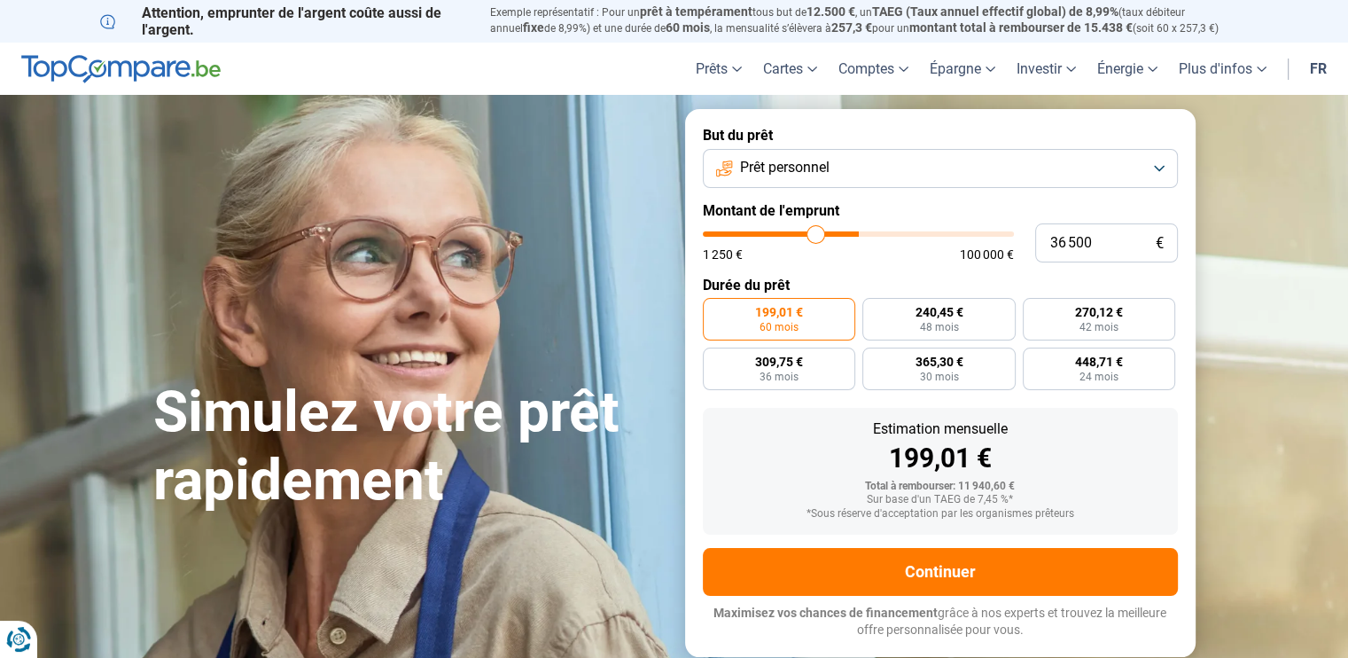
type input "34 000"
type input "34000"
type input "33 250"
type input "33250"
type input "32 500"
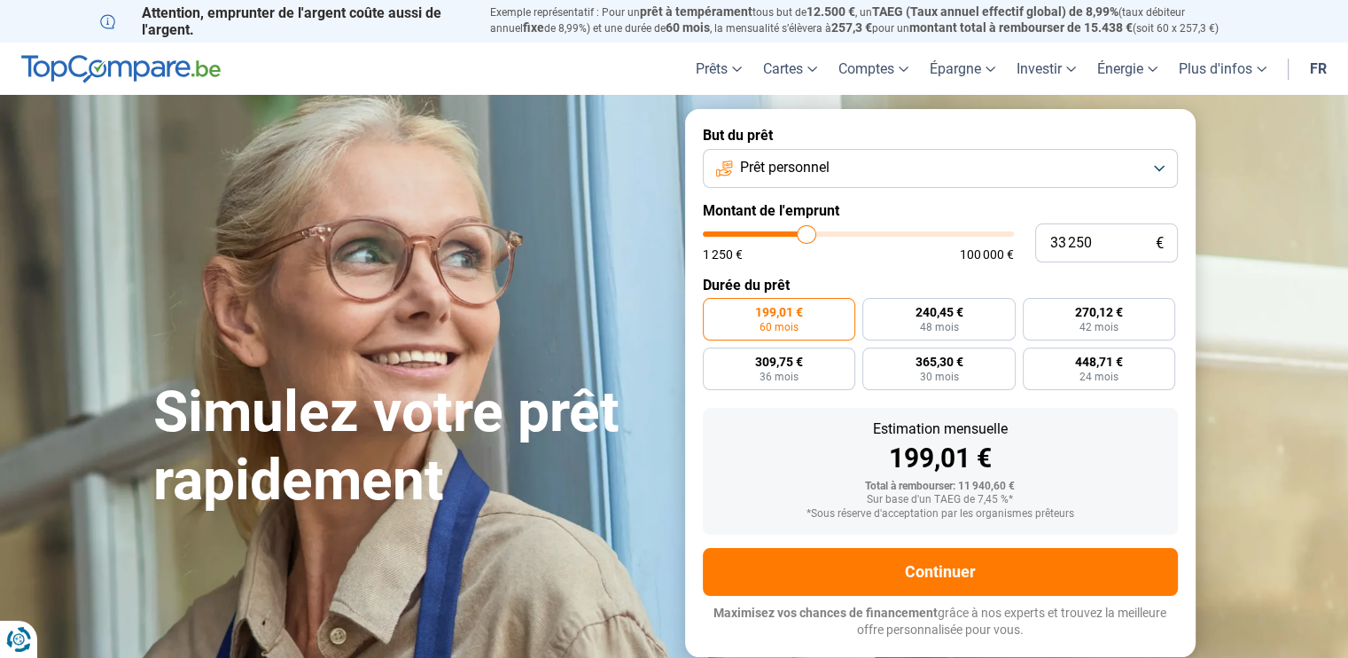
type input "32500"
type input "32 000"
type input "32000"
type input "31 750"
type input "31750"
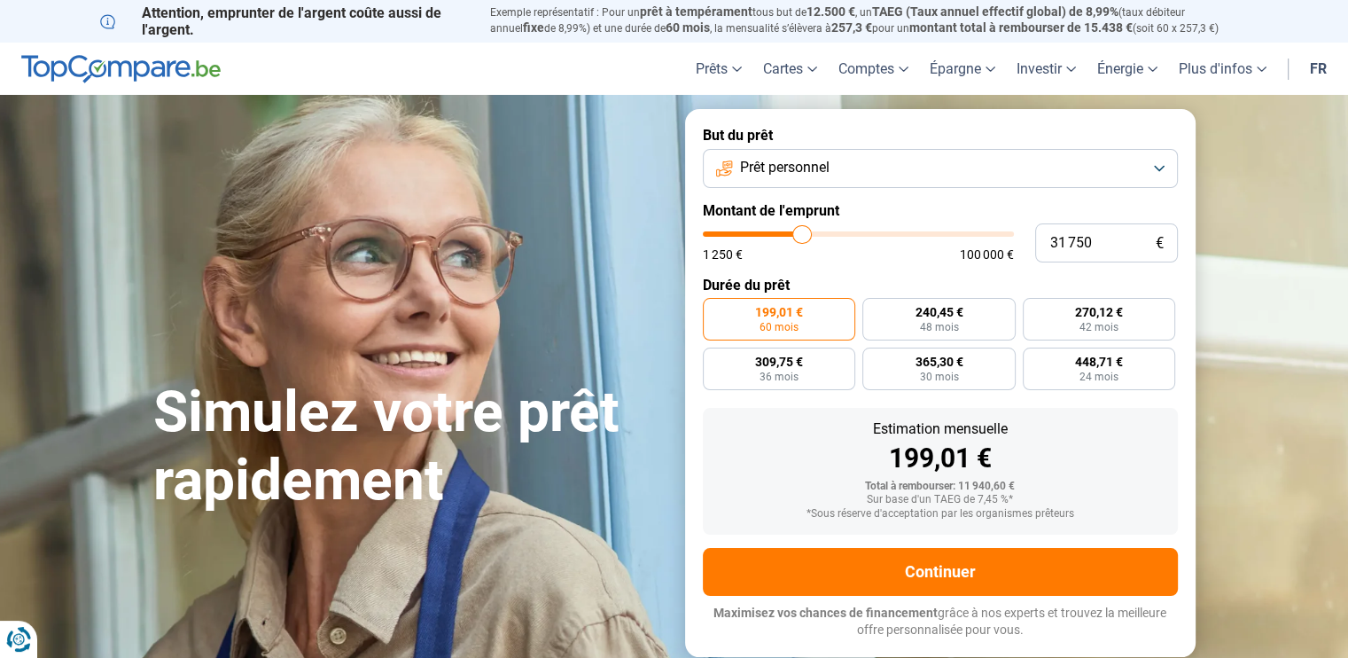
type input "31 250"
type input "31250"
type input "30 750"
type input "30750"
type input "29 000"
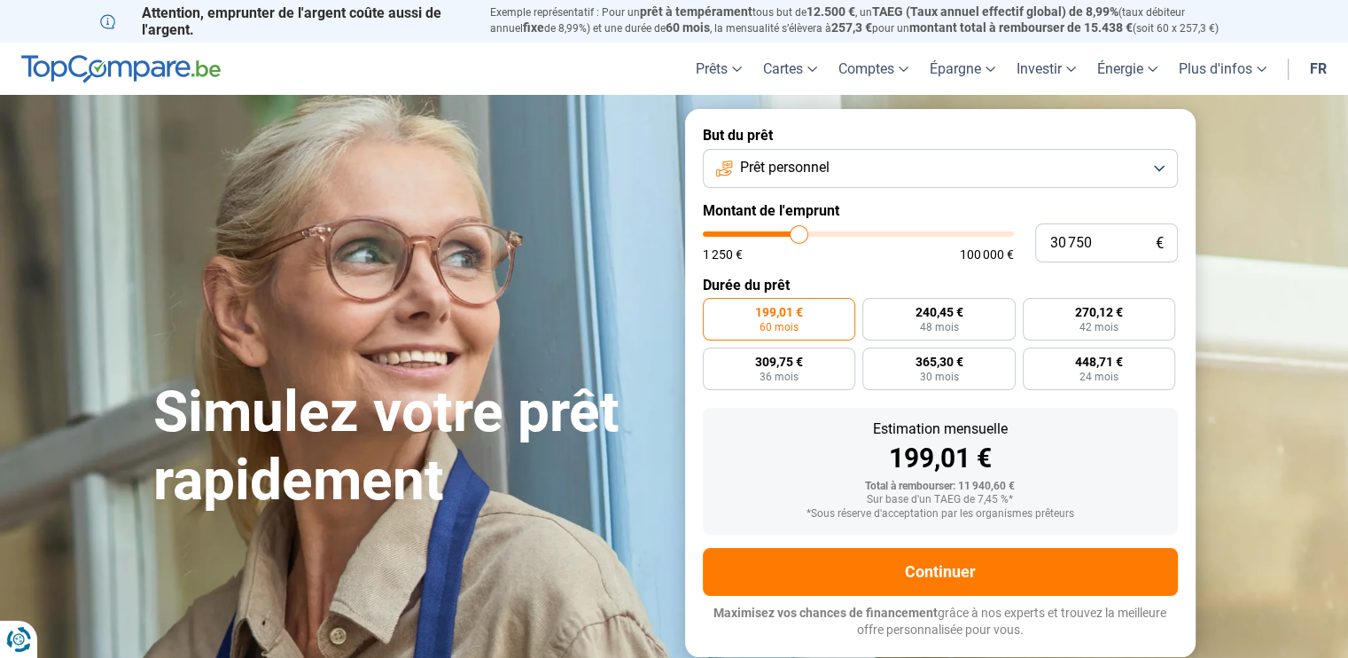
type input "29000"
type input "27 250"
type input "27250"
type input "24 750"
type input "24750"
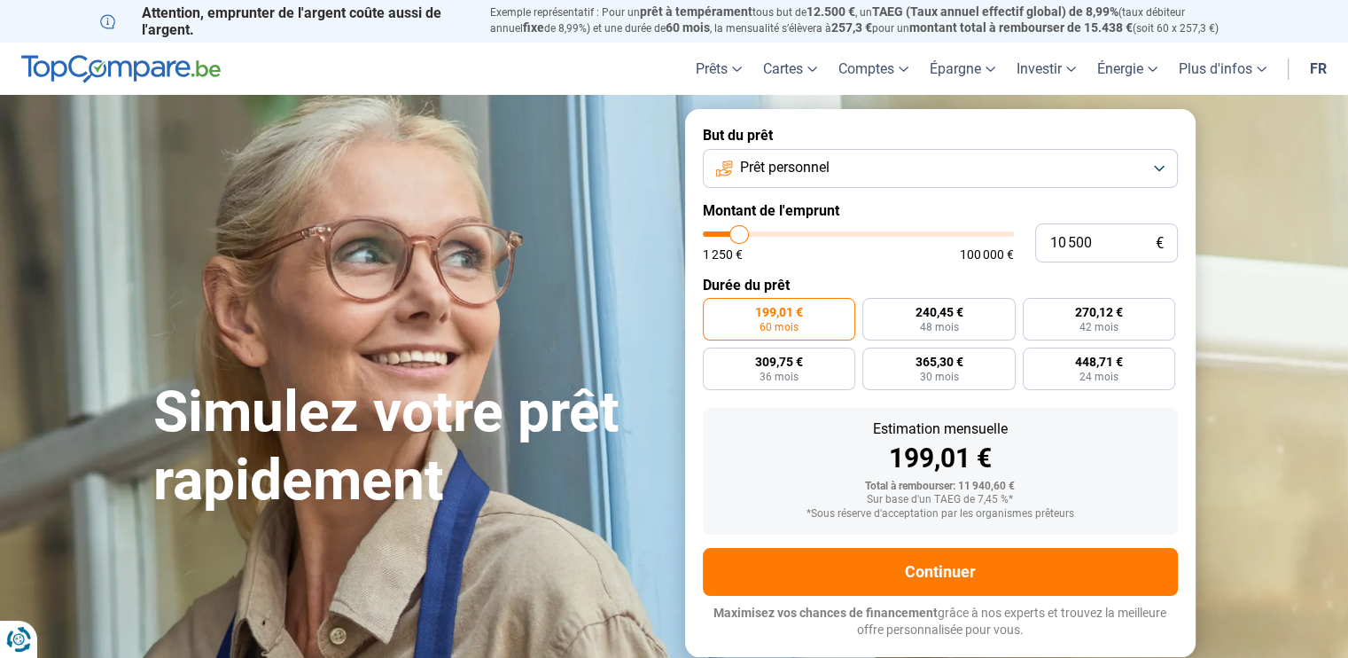
drag, startPoint x: 732, startPoint y: 232, endPoint x: 739, endPoint y: 251, distance: 19.9
click at [739, 237] on input "range" at bounding box center [858, 233] width 311 height 5
click at [936, 318] on span "252,45 €" at bounding box center [939, 312] width 48 height 12
click at [874, 309] on input "252,45 € 48 mois" at bounding box center [868, 304] width 12 height 12
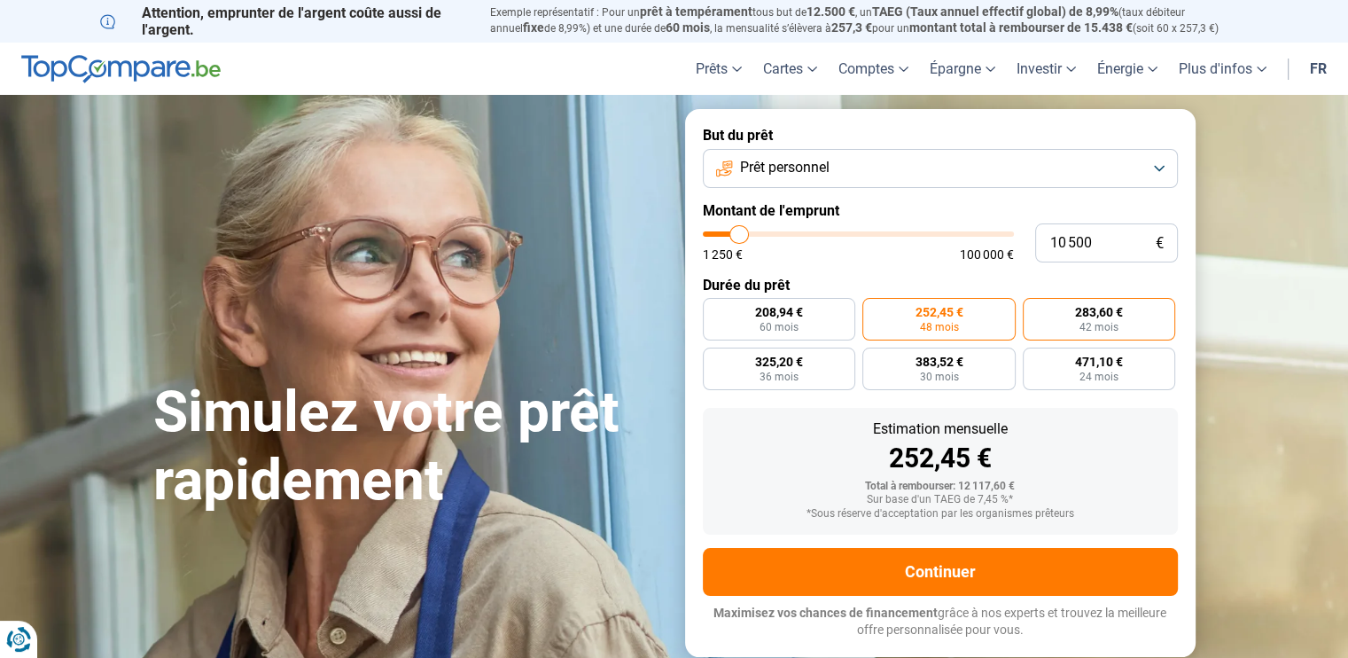
click at [1081, 315] on span "283,60 €" at bounding box center [1099, 312] width 48 height 12
click at [1034, 309] on input "283,60 € 42 mois" at bounding box center [1029, 304] width 12 height 12
click at [965, 329] on label "252,45 € 48 mois" at bounding box center [938, 319] width 153 height 43
click at [874, 309] on input "252,45 € 48 mois" at bounding box center [868, 304] width 12 height 12
click at [1067, 311] on label "283,60 € 42 mois" at bounding box center [1099, 319] width 153 height 43
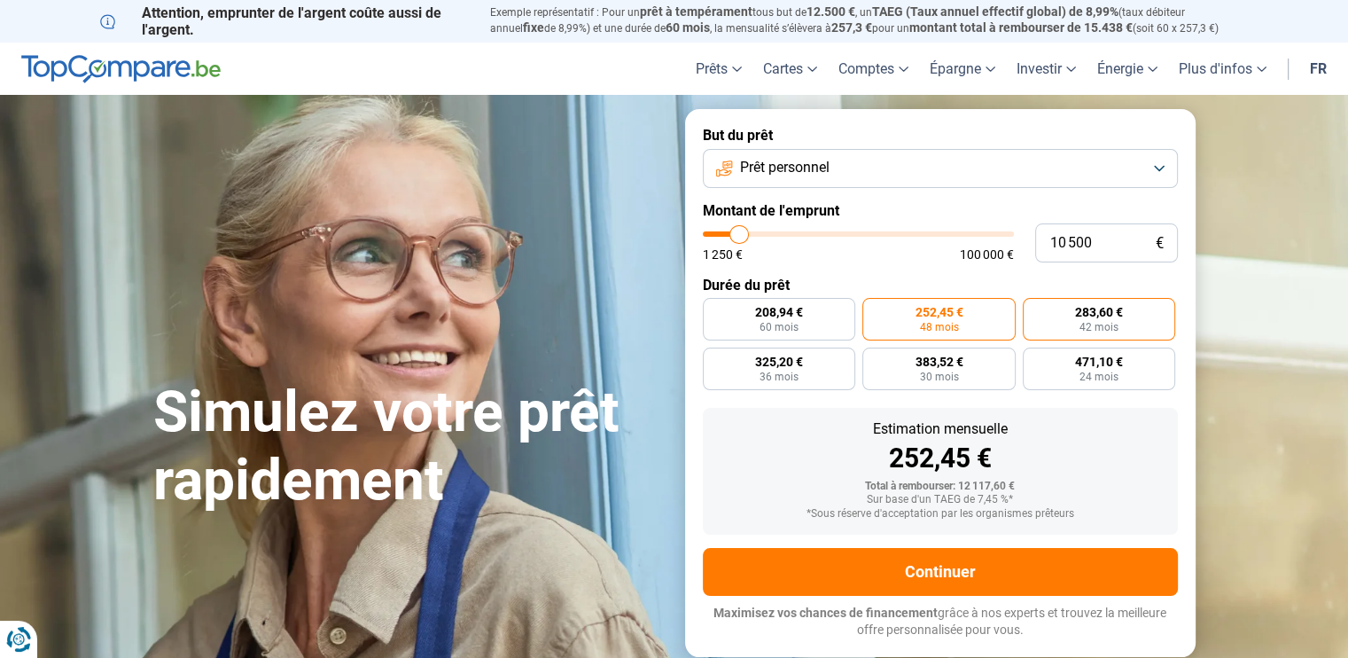
click at [1034, 309] on input "283,60 € 42 mois" at bounding box center [1029, 304] width 12 height 12
click at [982, 312] on label "252,45 € 48 mois" at bounding box center [938, 319] width 153 height 43
click at [874, 309] on input "252,45 € 48 mois" at bounding box center [868, 304] width 12 height 12
